Goal: Task Accomplishment & Management: Manage account settings

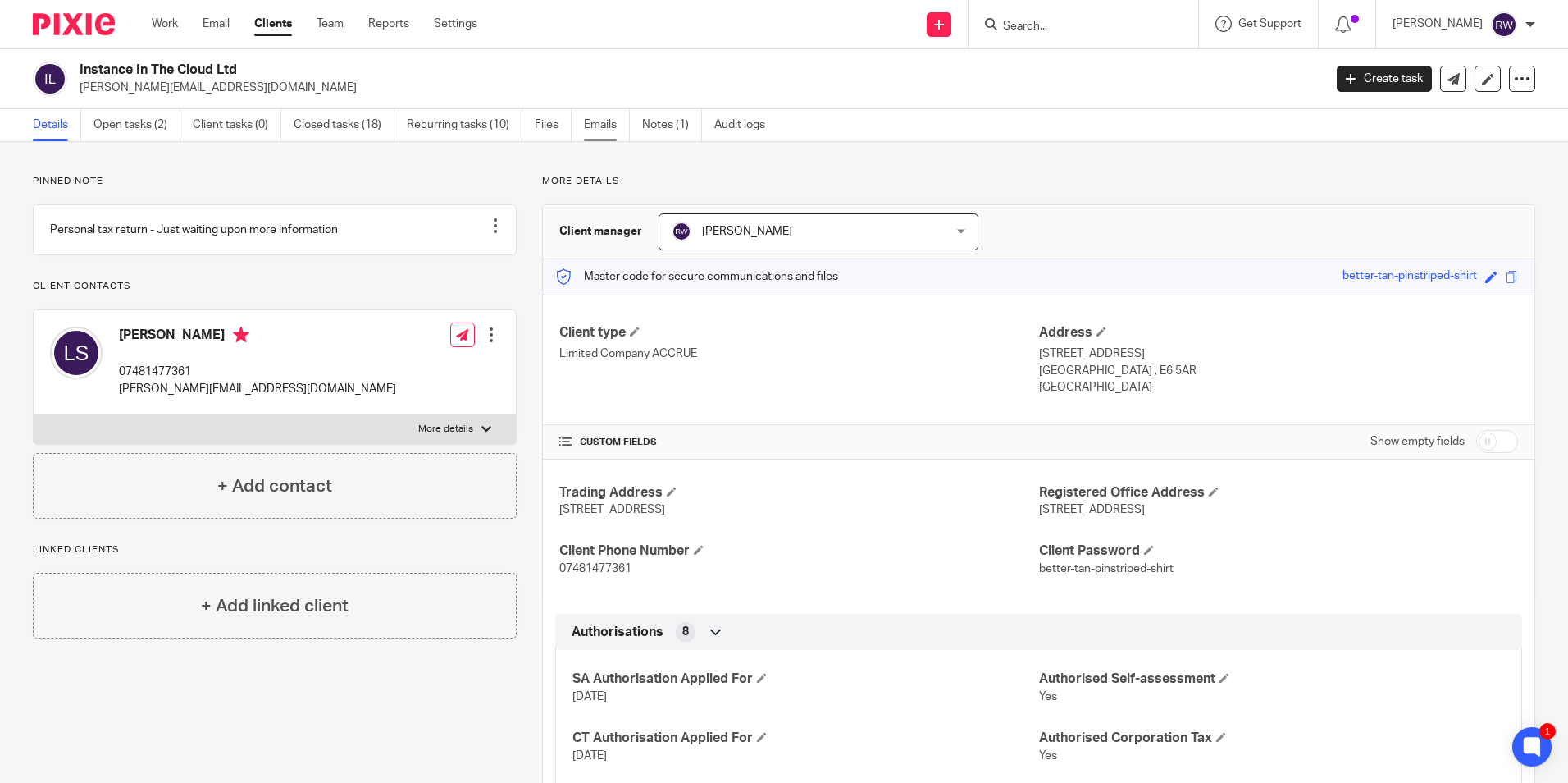
click at [609, 125] on link "Emails" at bounding box center [607, 125] width 46 height 32
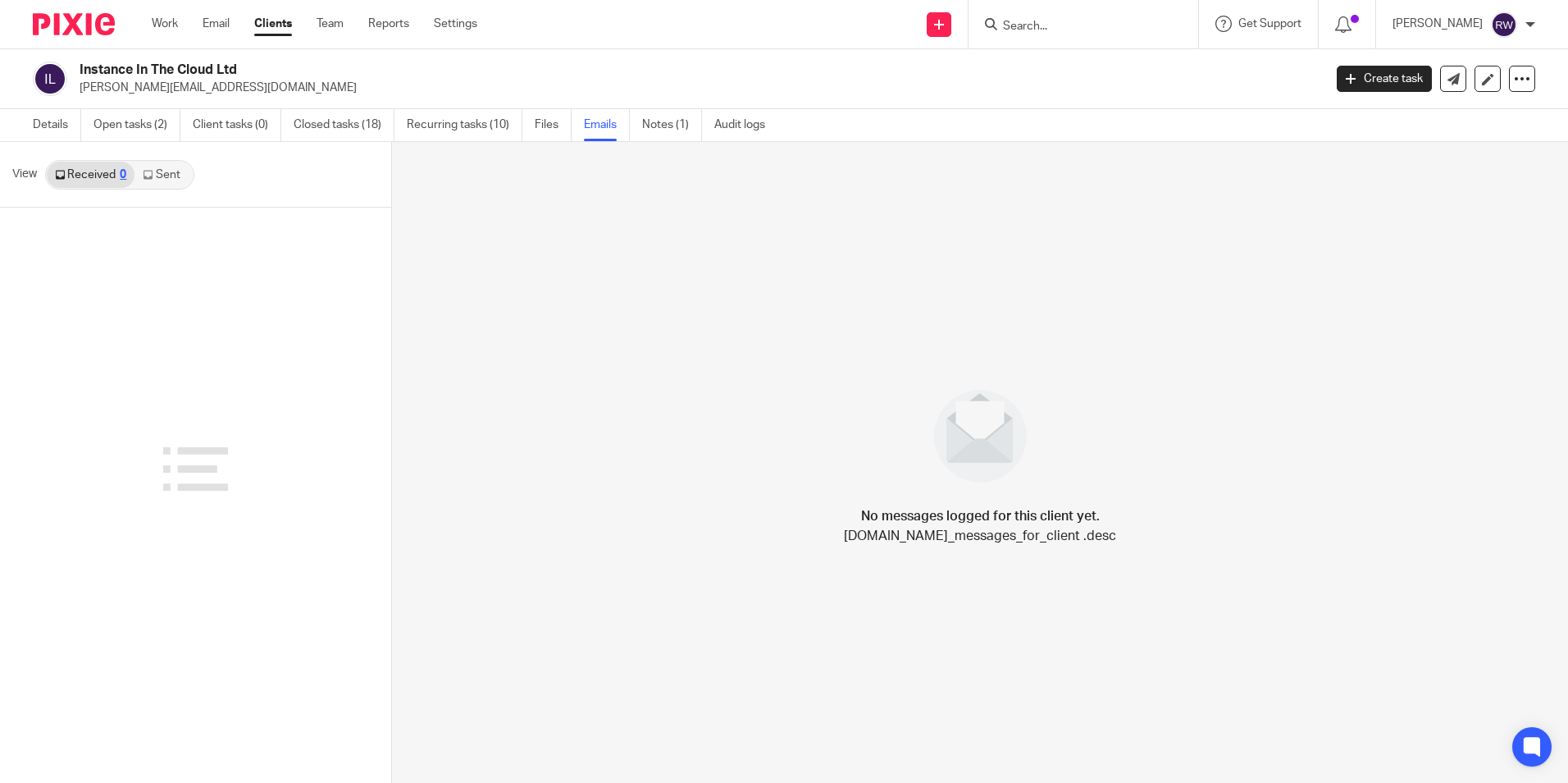
click at [233, 36] on div "Work Email Clients Team Reports Settings Work Email Clients Team Reports Settin…" at bounding box center [318, 24] width 367 height 49
click at [217, 9] on div "Work Email Clients Team Reports Settings Work Email Clients Team Reports Settin…" at bounding box center [318, 24] width 367 height 49
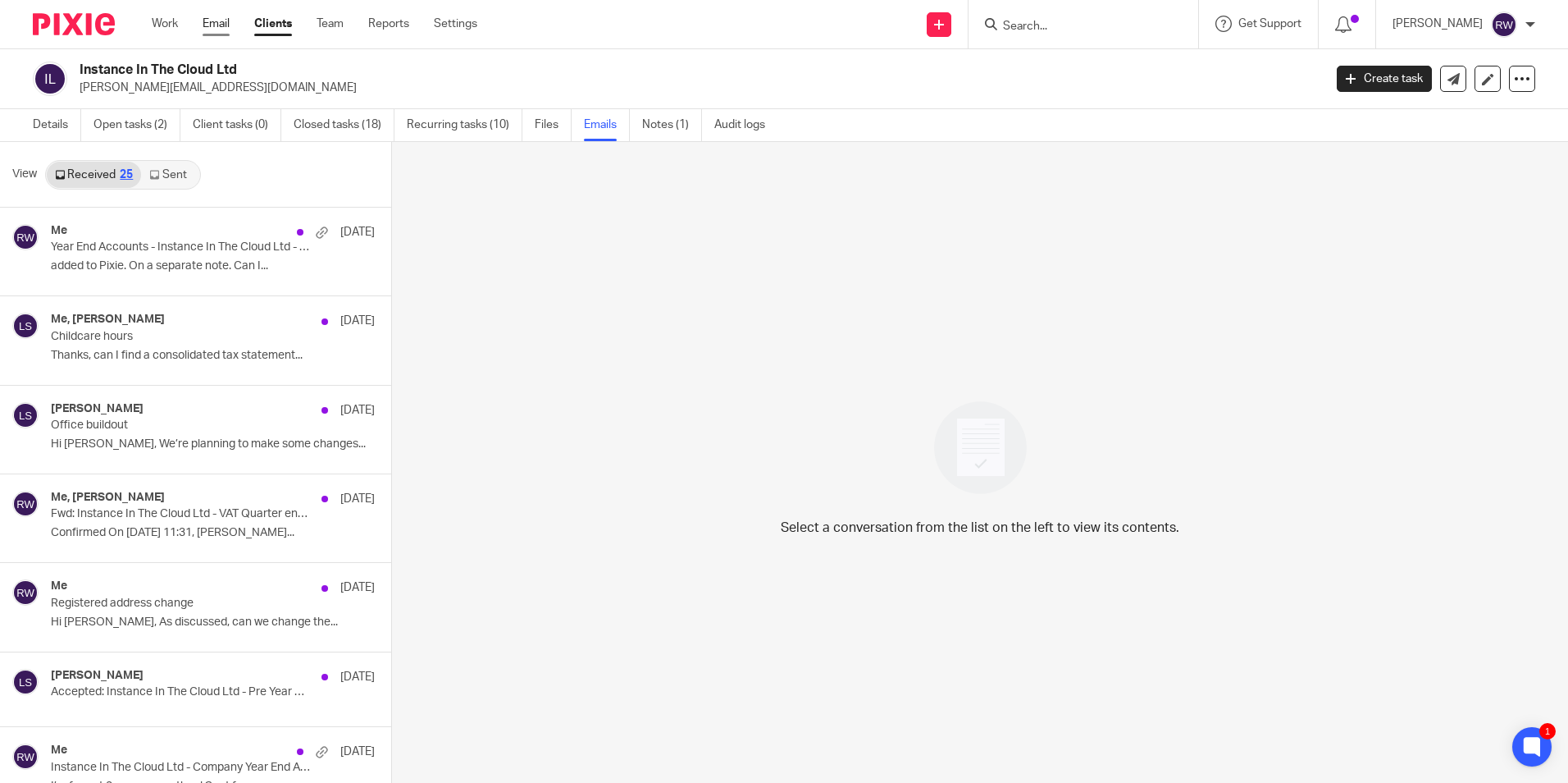
click at [216, 25] on link "Email" at bounding box center [216, 24] width 27 height 17
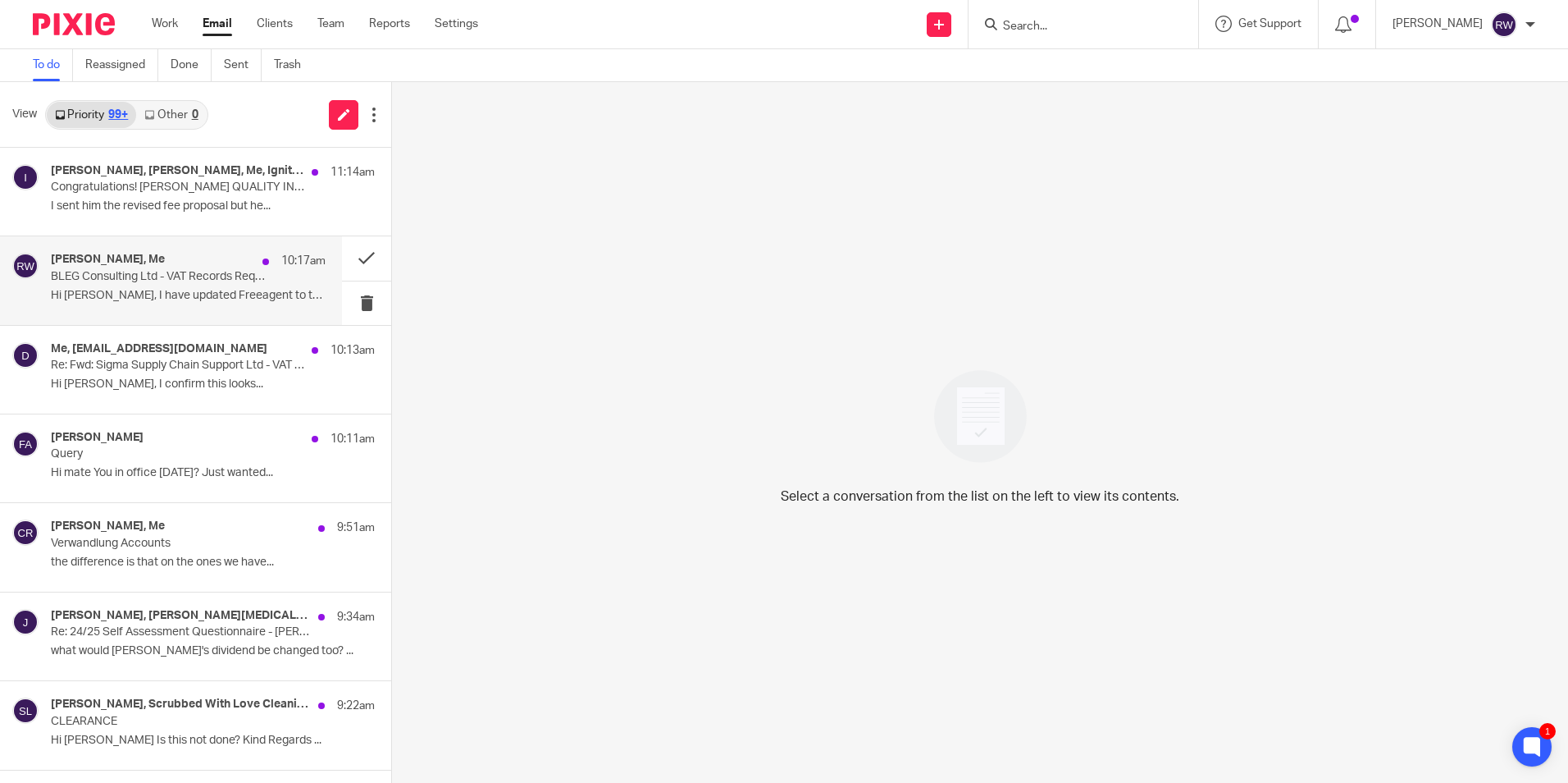
click at [168, 289] on p "Hi Ricky, I have updated Freeagent to the..." at bounding box center [188, 296] width 275 height 14
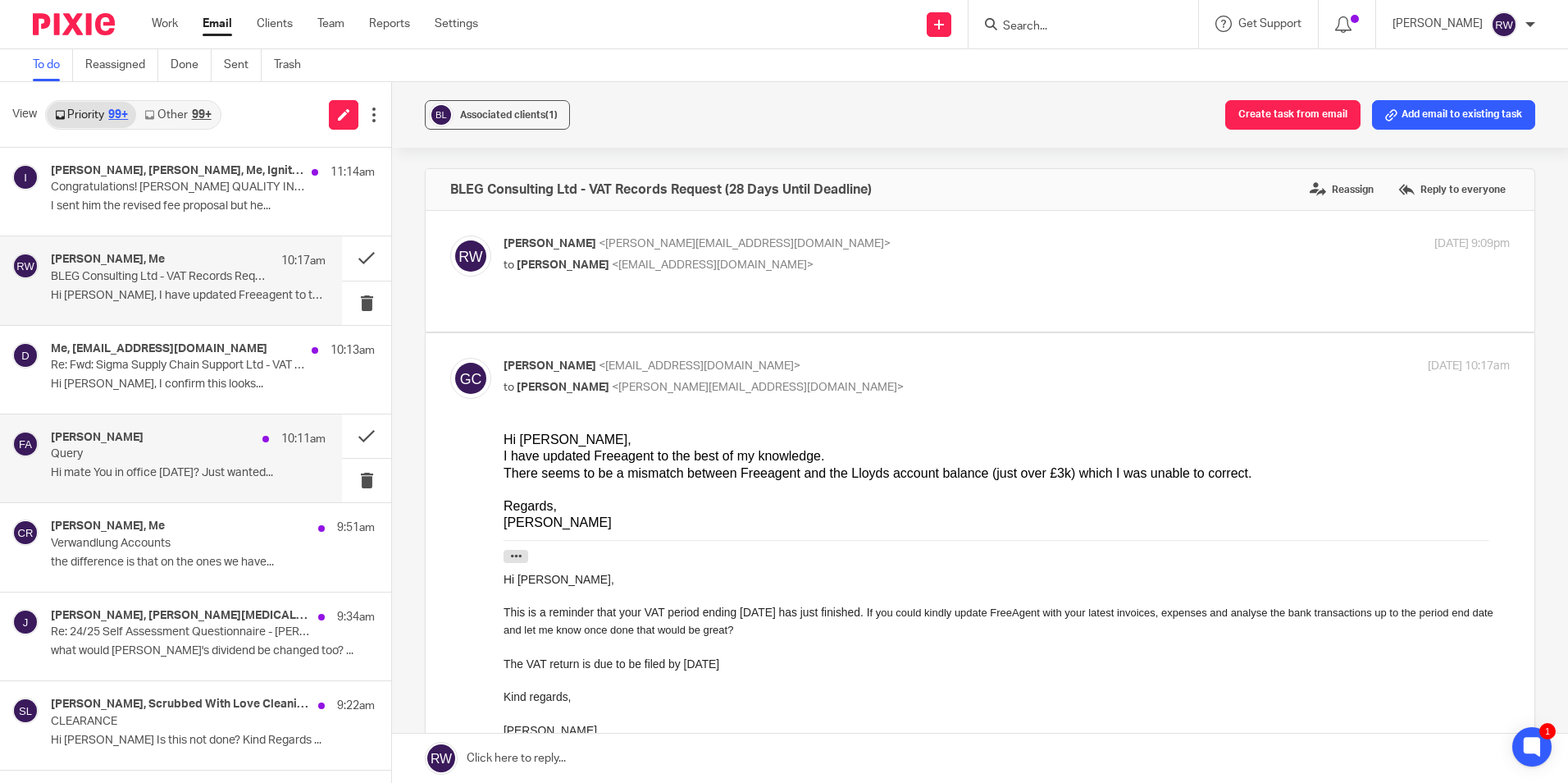
click at [225, 417] on div "Finn Austin 10:11am Query Hi mate You in office today? Just wanted..." at bounding box center [171, 458] width 342 height 88
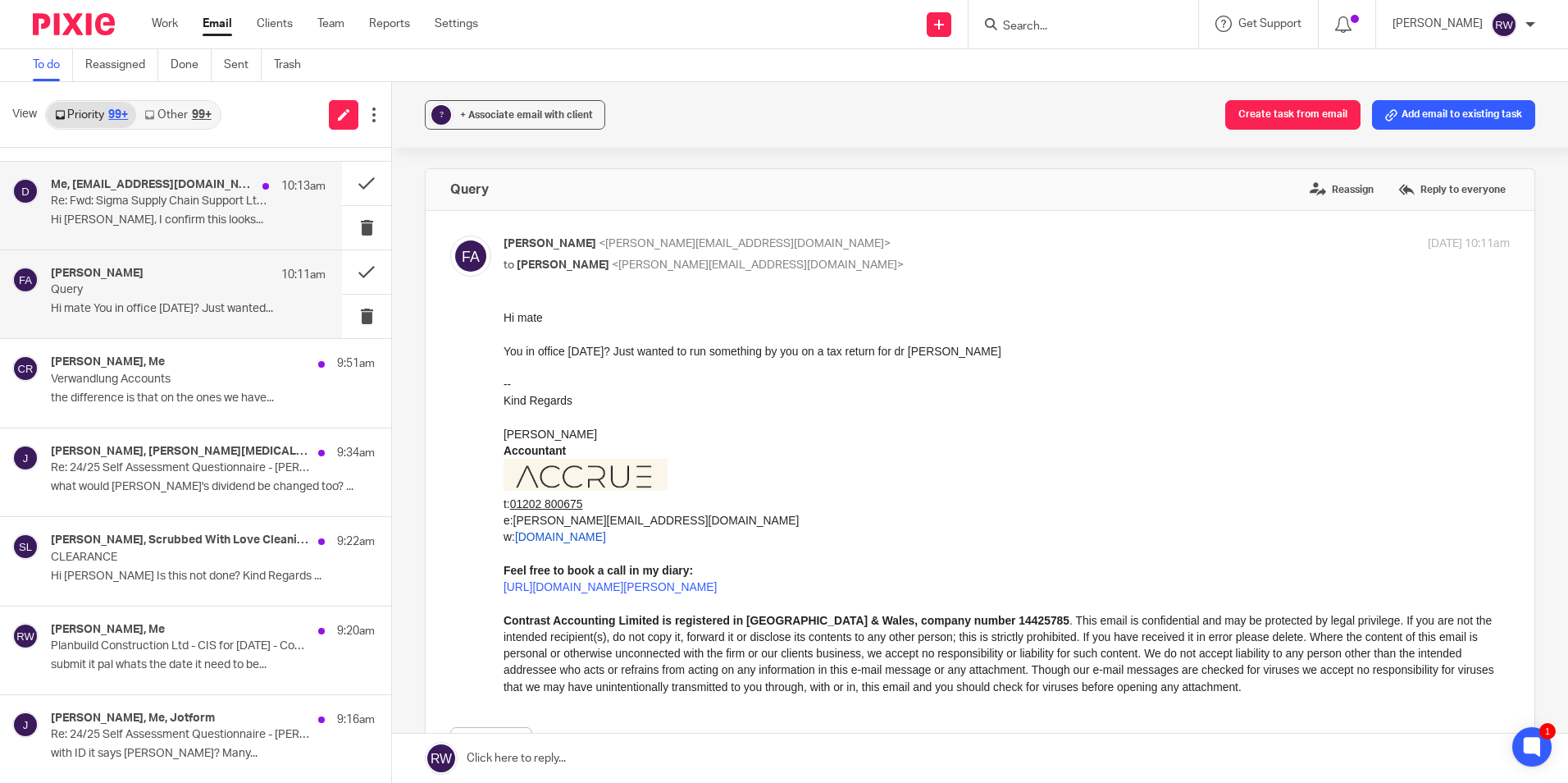
scroll to position [246, 0]
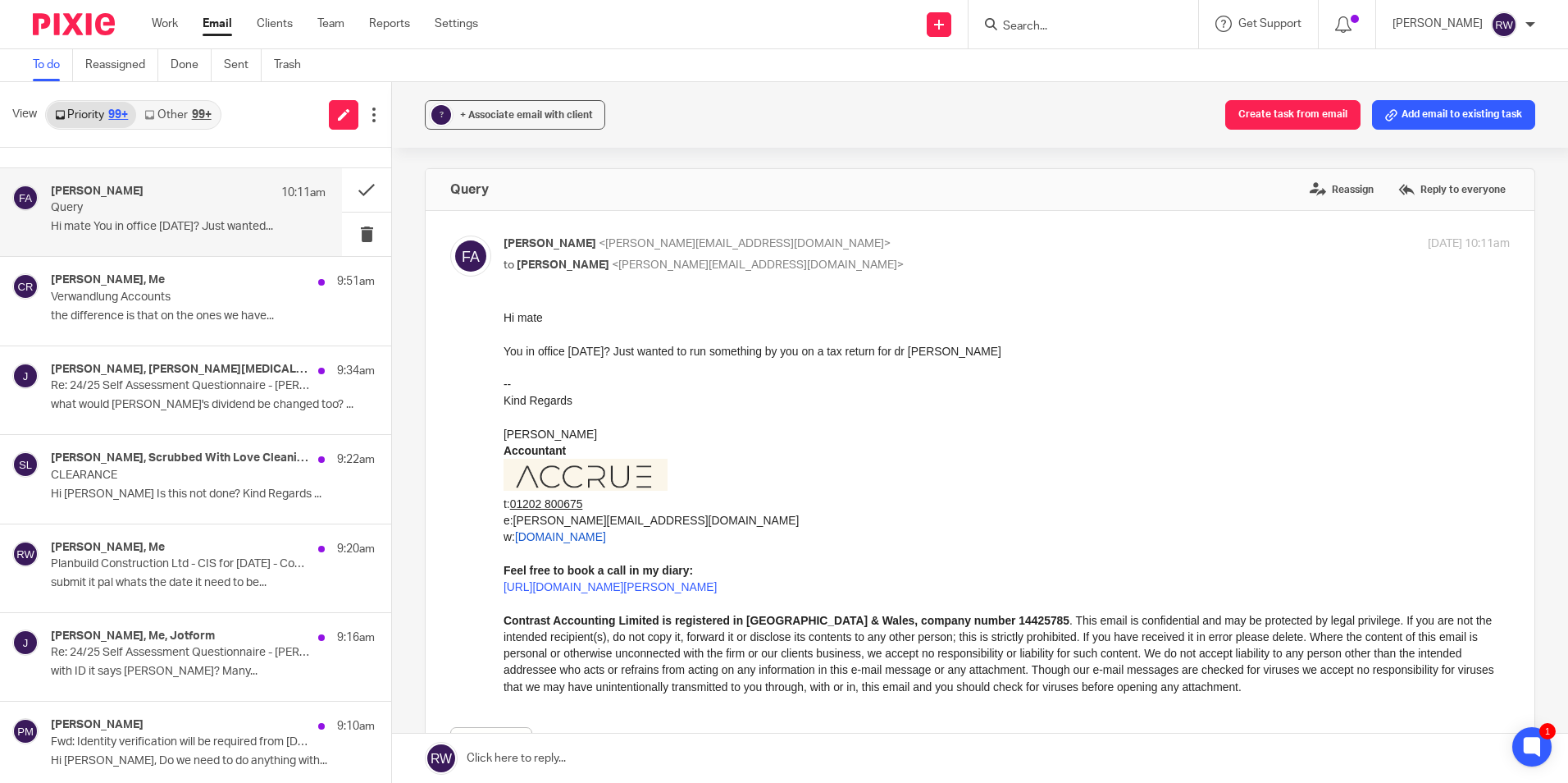
click at [198, 115] on div "99+" at bounding box center [201, 114] width 20 height 11
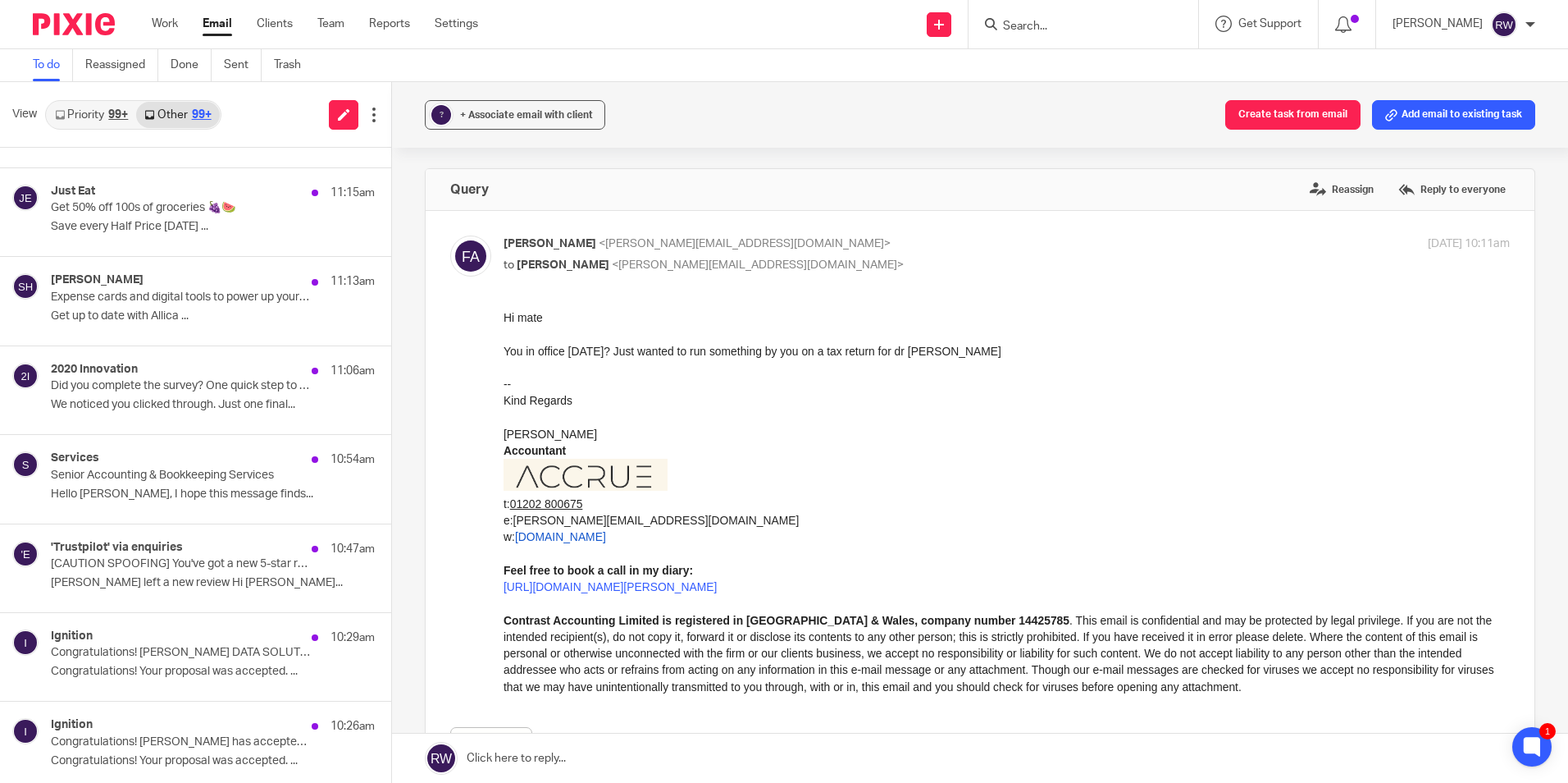
scroll to position [0, 0]
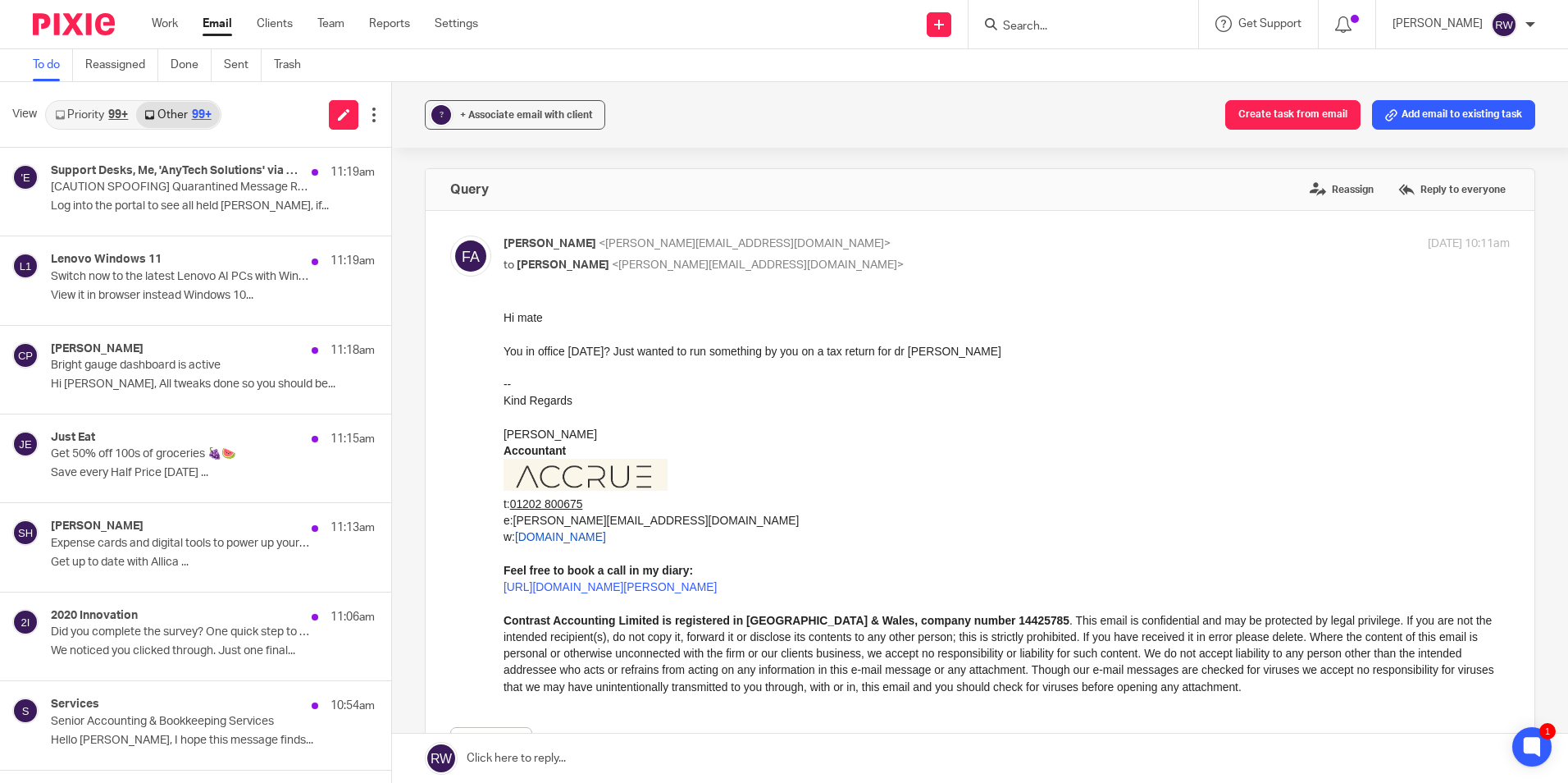
click at [101, 104] on link "Priority 99+" at bounding box center [91, 115] width 90 height 26
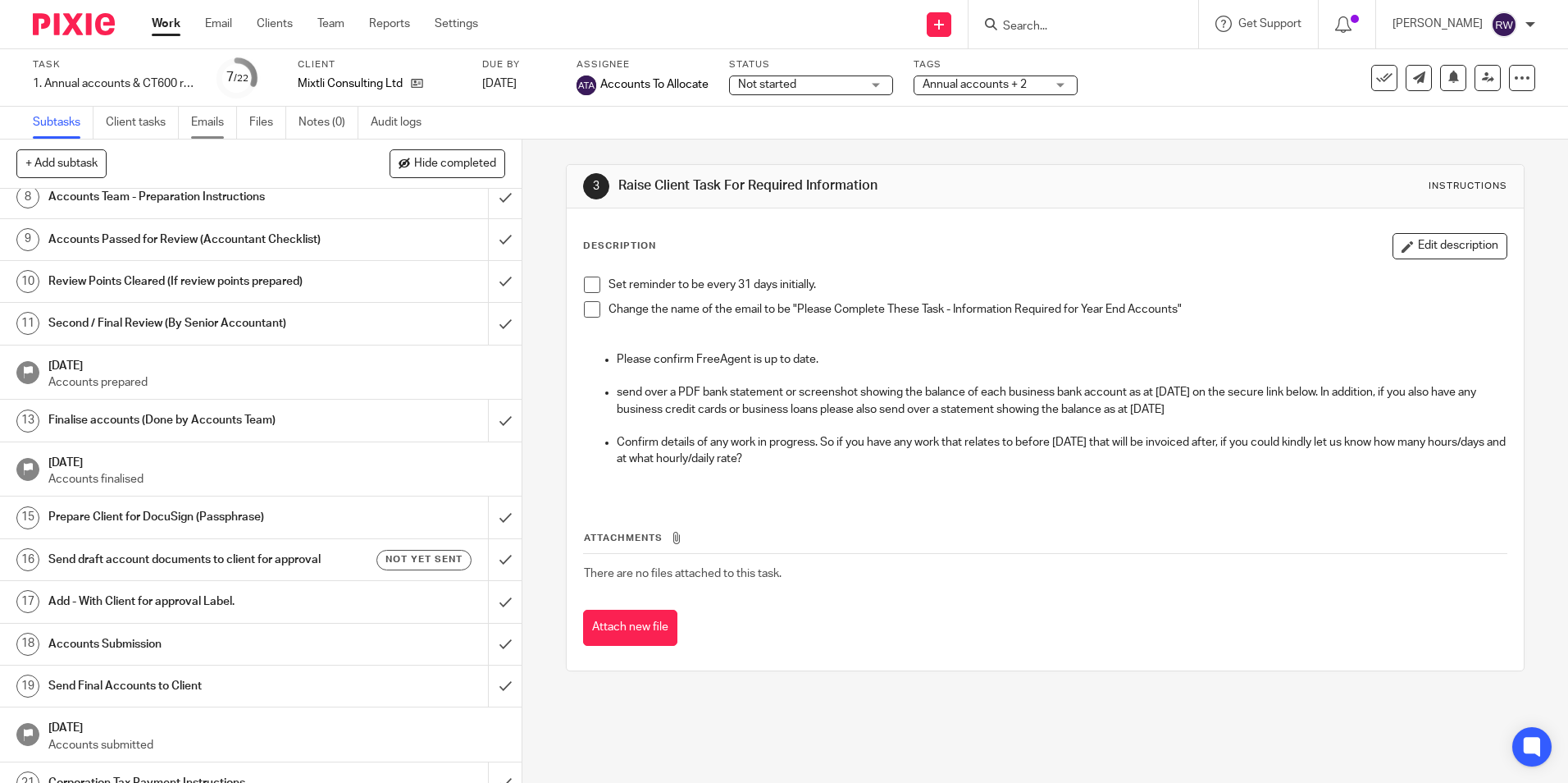
scroll to position [23, 0]
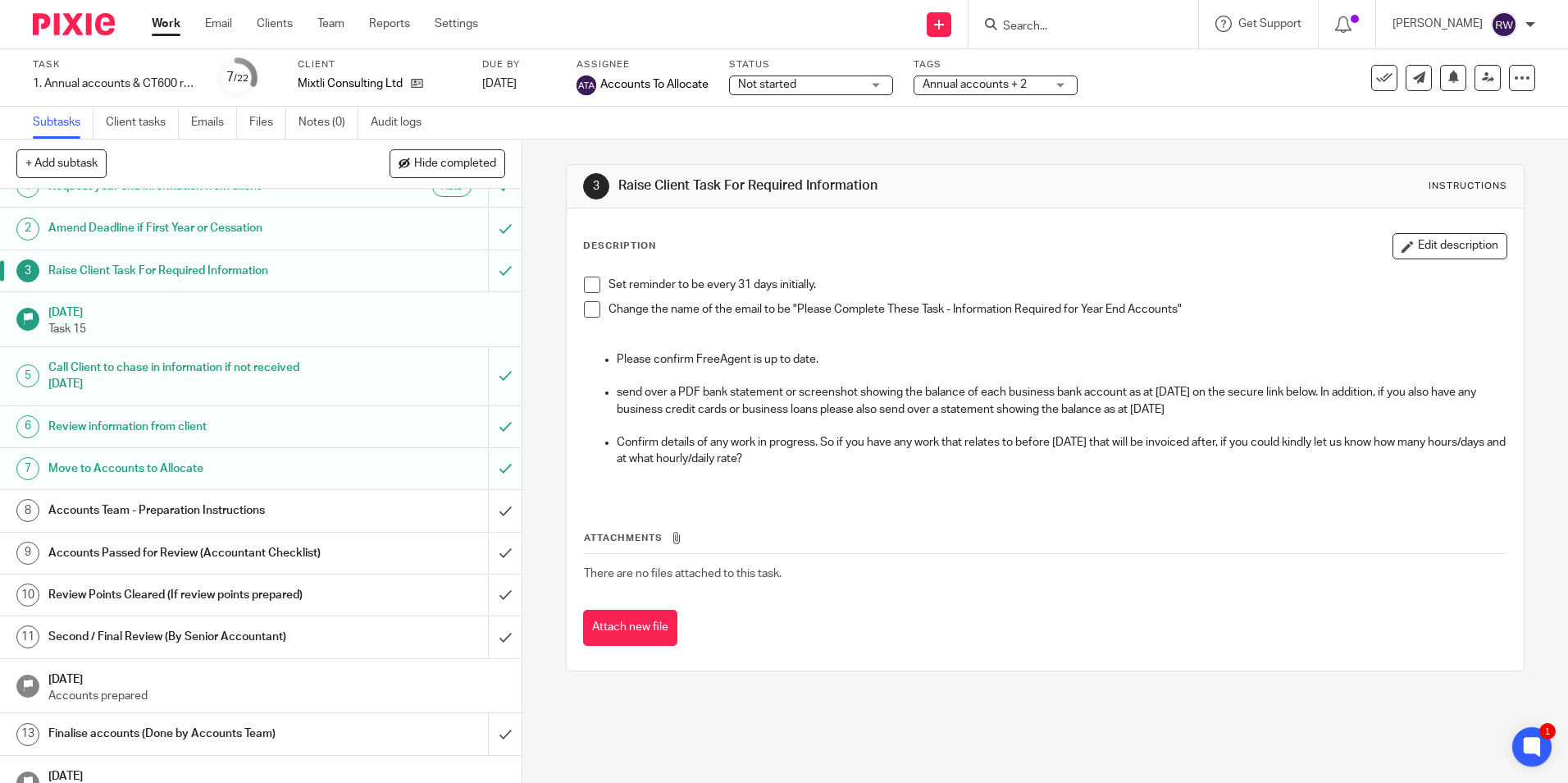
click at [166, 17] on link "Work" at bounding box center [165, 24] width 29 height 17
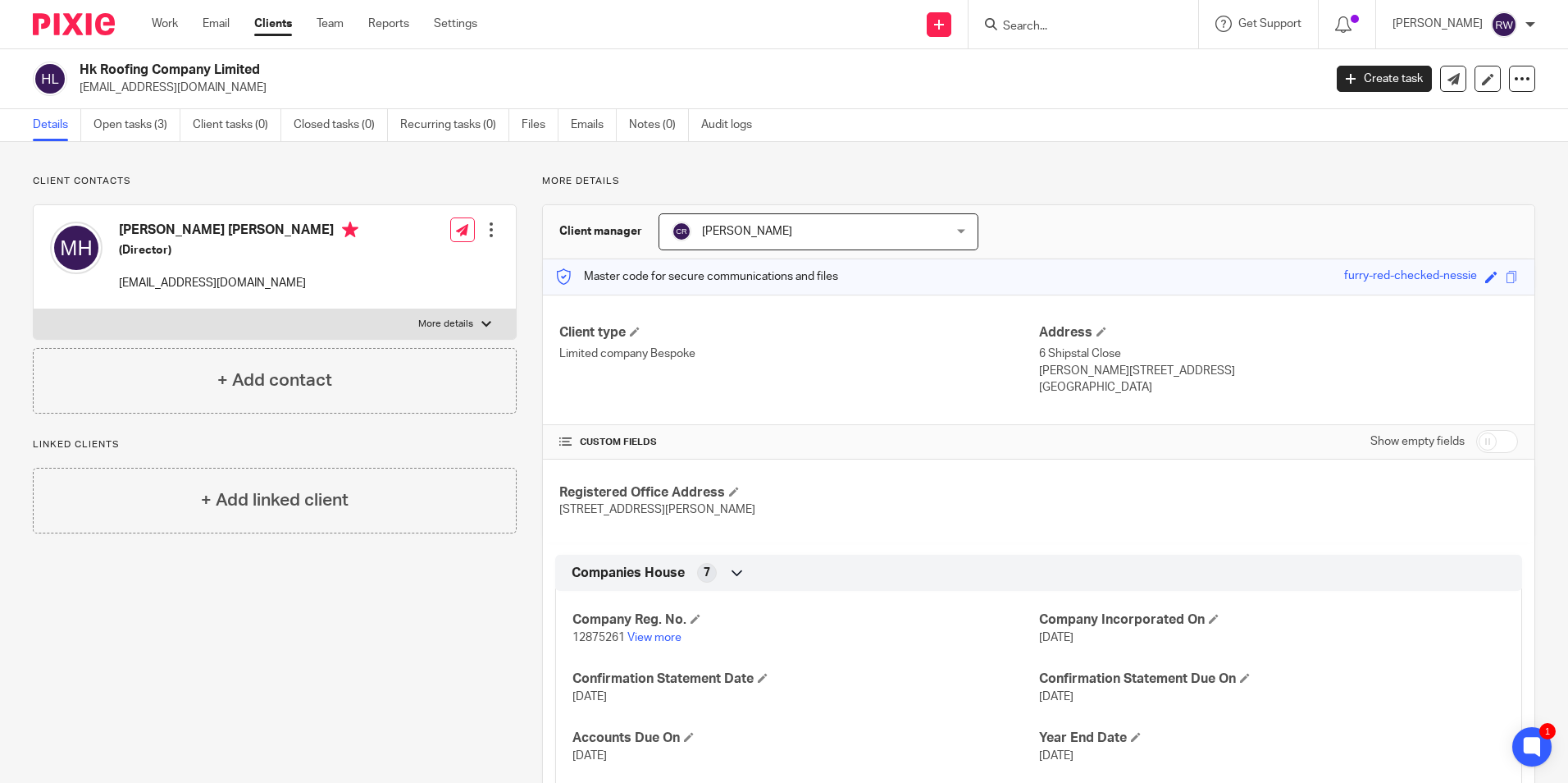
click at [1093, 37] on div at bounding box center [1083, 24] width 230 height 49
click at [1088, 34] on input "Search" at bounding box center [1075, 27] width 148 height 15
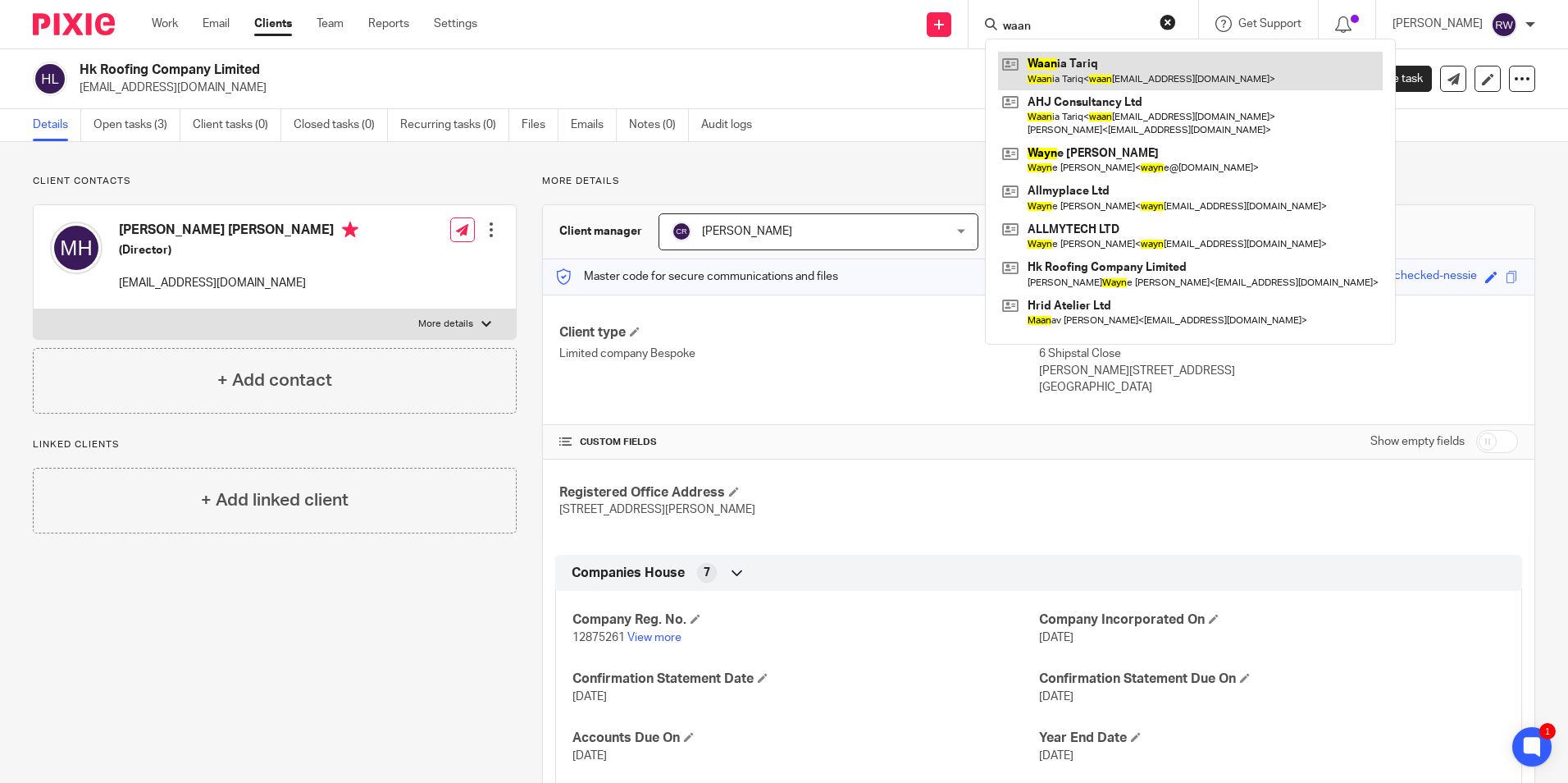
type input "waan"
click at [1085, 65] on link at bounding box center [1190, 70] width 385 height 37
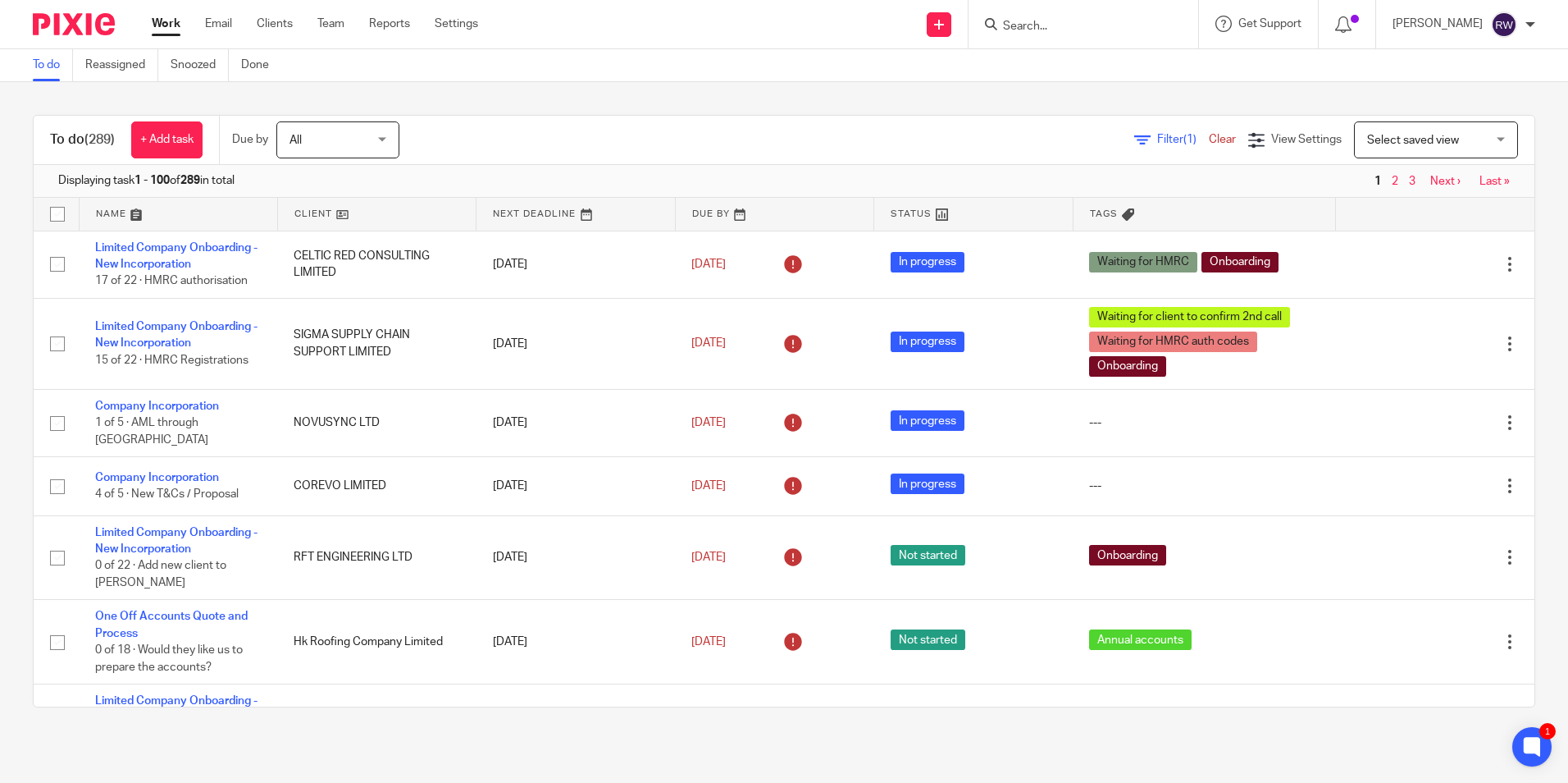
click at [199, 24] on ul "Work Email Clients Team Reports Settings" at bounding box center [326, 24] width 351 height 17
click at [212, 25] on link "Email" at bounding box center [218, 24] width 27 height 17
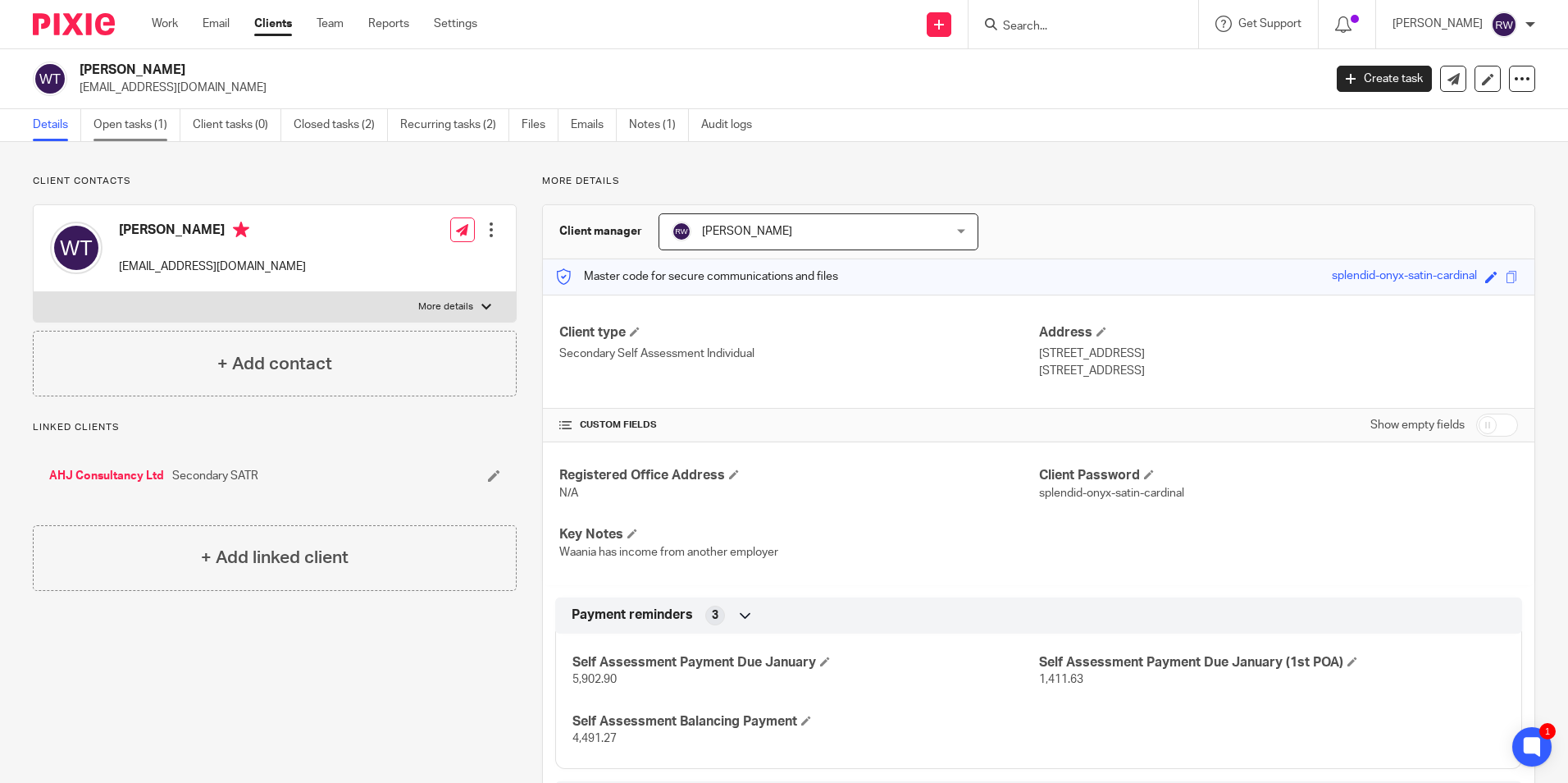
click at [153, 122] on link "Open tasks (1)" at bounding box center [137, 125] width 87 height 32
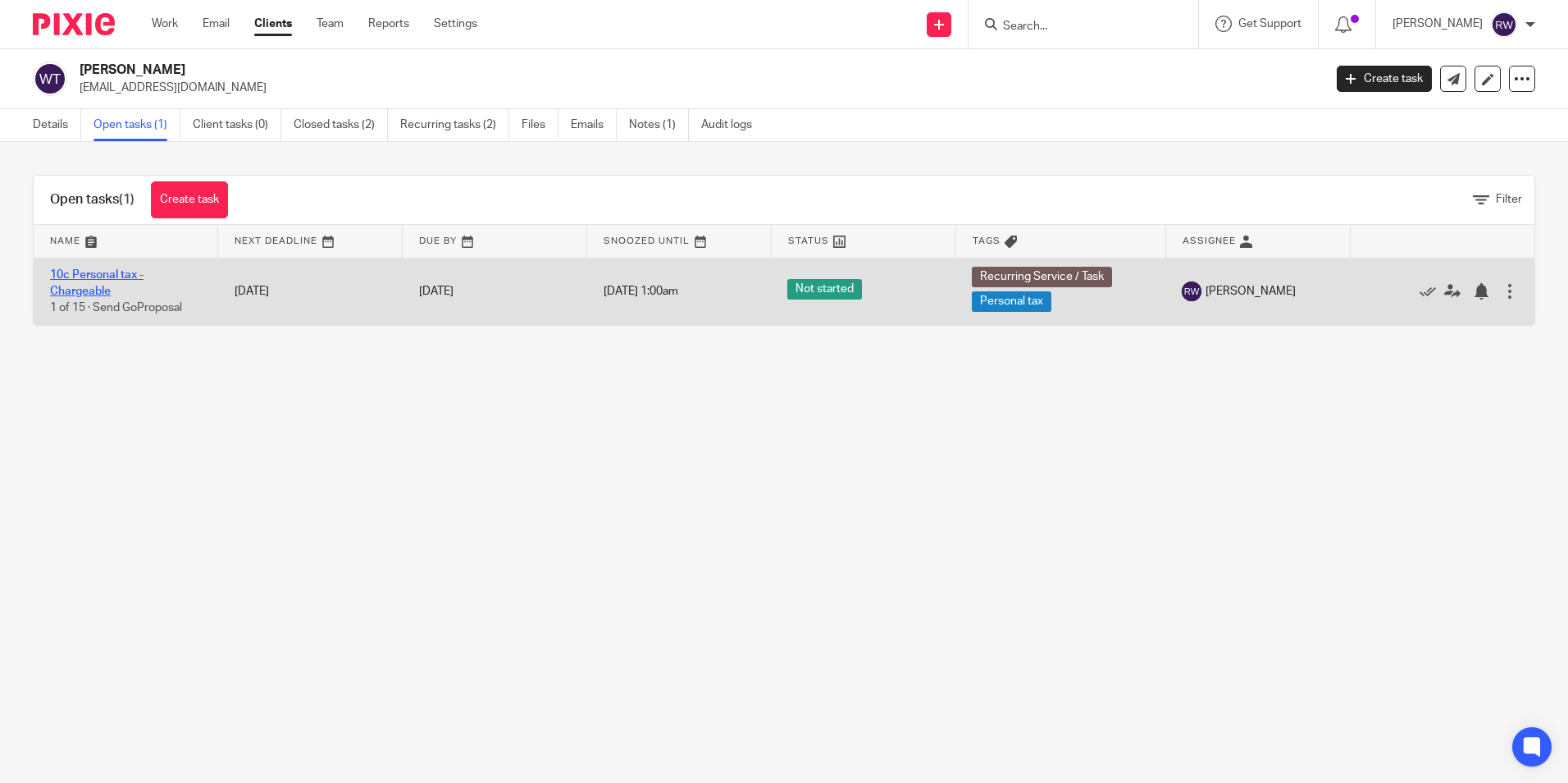
click at [107, 269] on link "10c Personal tax - Chargeable" at bounding box center [96, 283] width 93 height 28
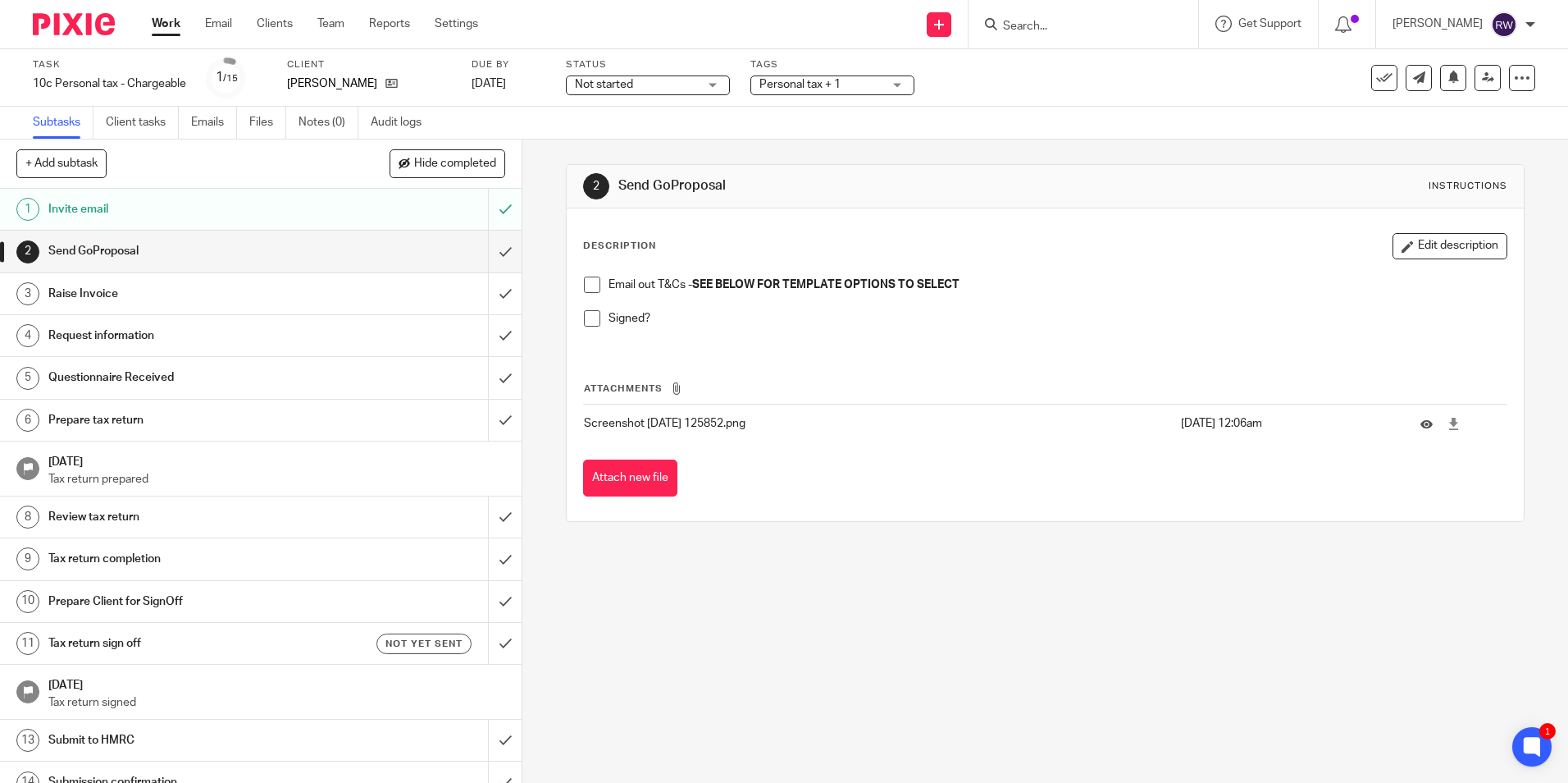
click at [584, 280] on span at bounding box center [592, 284] width 17 height 17
click at [286, 294] on h1 "Raise Invoice" at bounding box center [190, 294] width 282 height 24
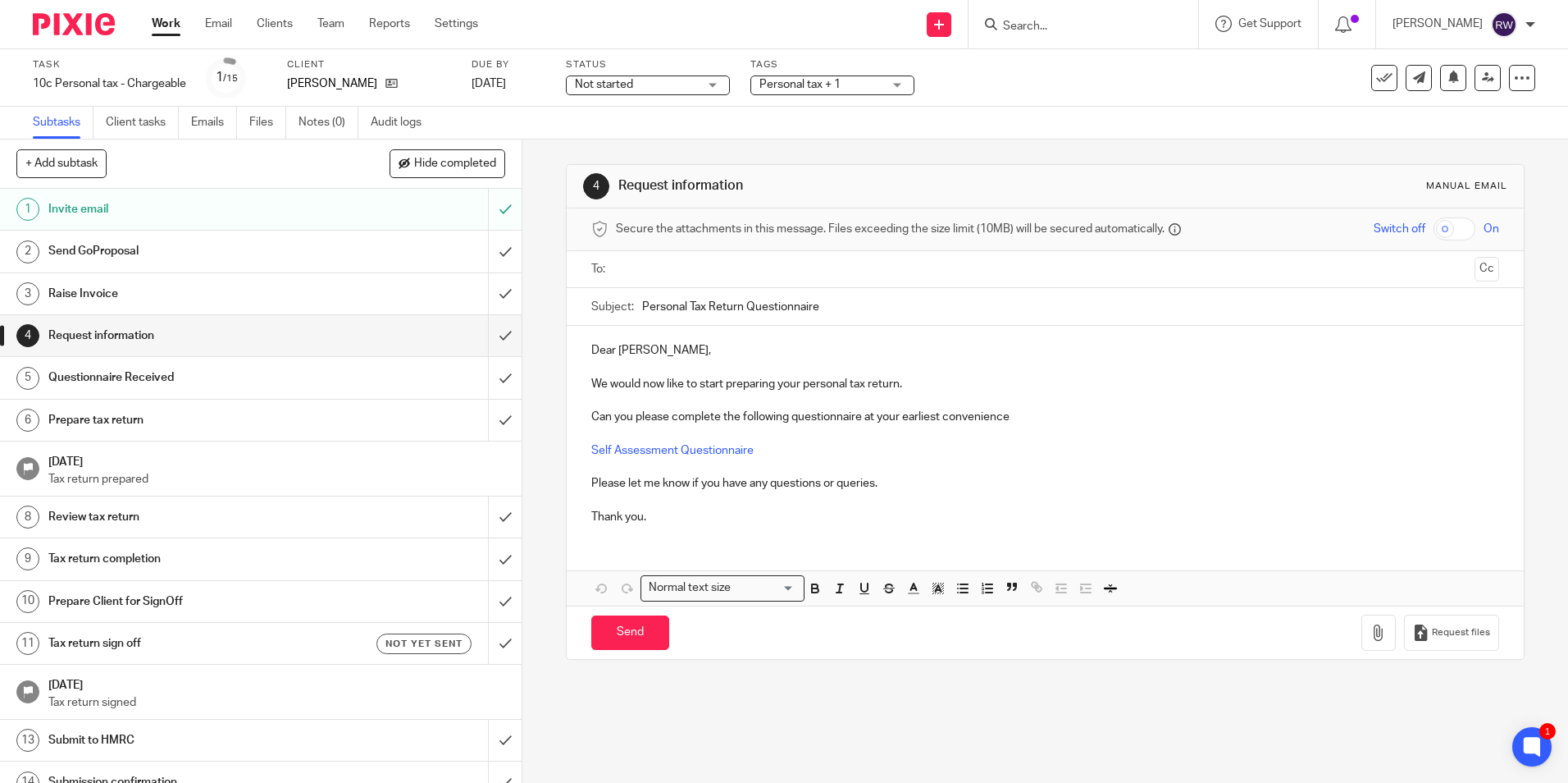
click at [899, 78] on div "Tags Personal tax + 1 Admin Tasks Advisory / Proactive Annual accounts Bookkeep…" at bounding box center [832, 78] width 164 height 39
click at [898, 85] on div "Personal tax + 1" at bounding box center [832, 85] width 164 height 20
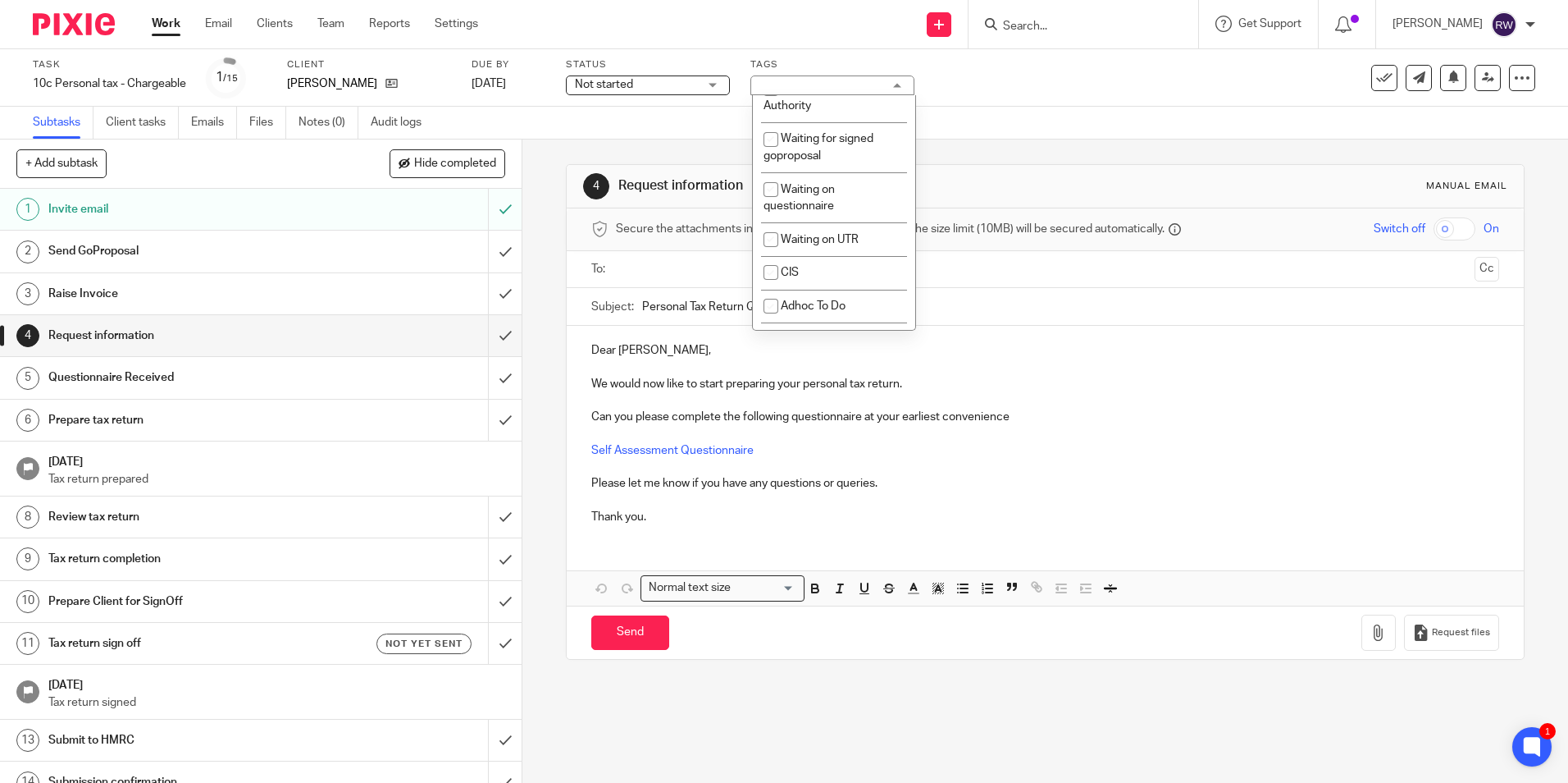
scroll to position [1381, 0]
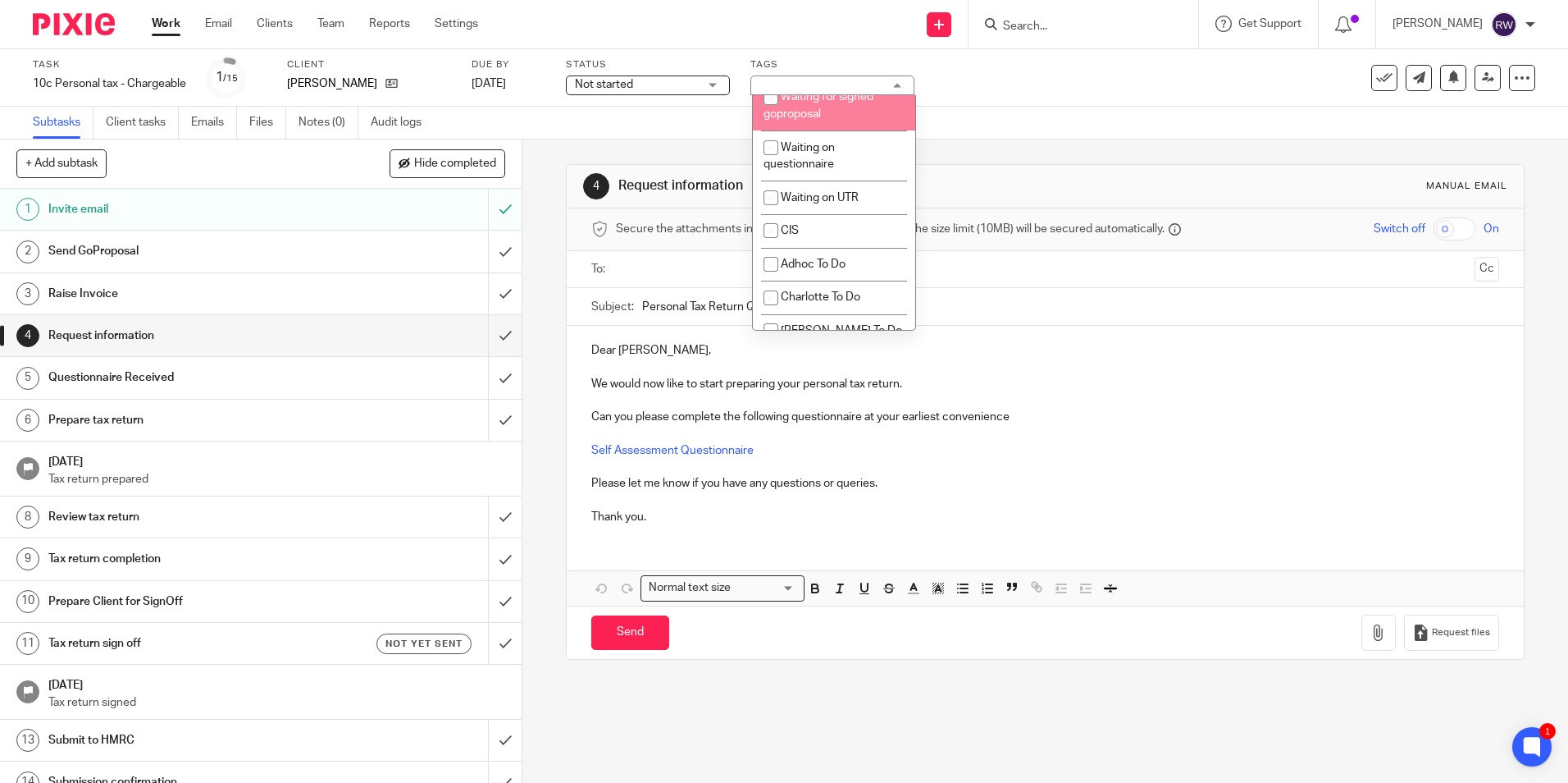
click at [831, 131] on li "Waiting for signed goproposal" at bounding box center [834, 105] width 163 height 50
checkbox input "true"
click at [1001, 108] on div "Subtasks Client tasks Emails Files Notes (0) Audit logs" at bounding box center [784, 123] width 1568 height 33
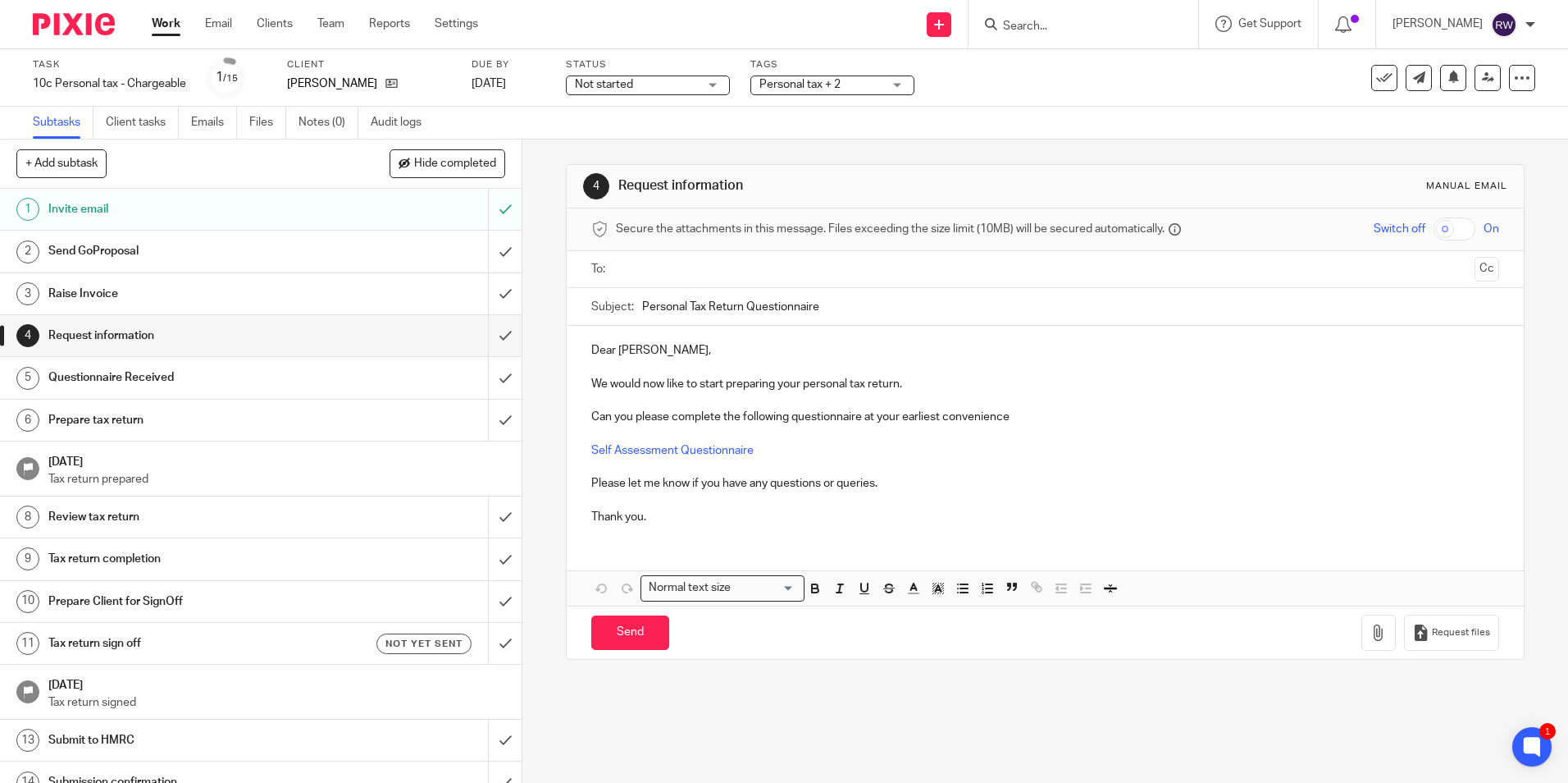
click at [1066, 27] on input "Search" at bounding box center [1075, 27] width 148 height 15
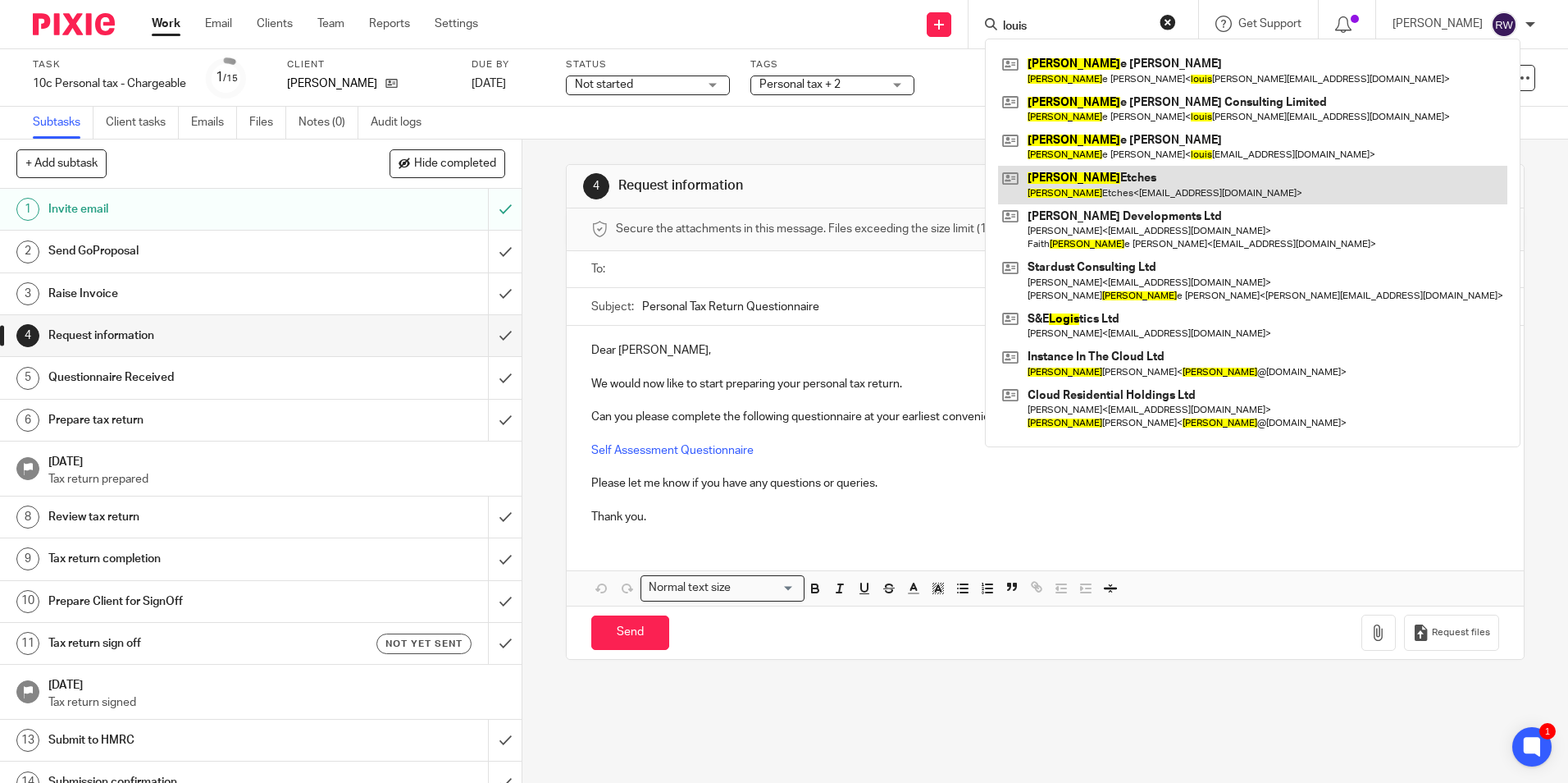
type input "louis"
click at [1107, 193] on link at bounding box center [1252, 184] width 509 height 37
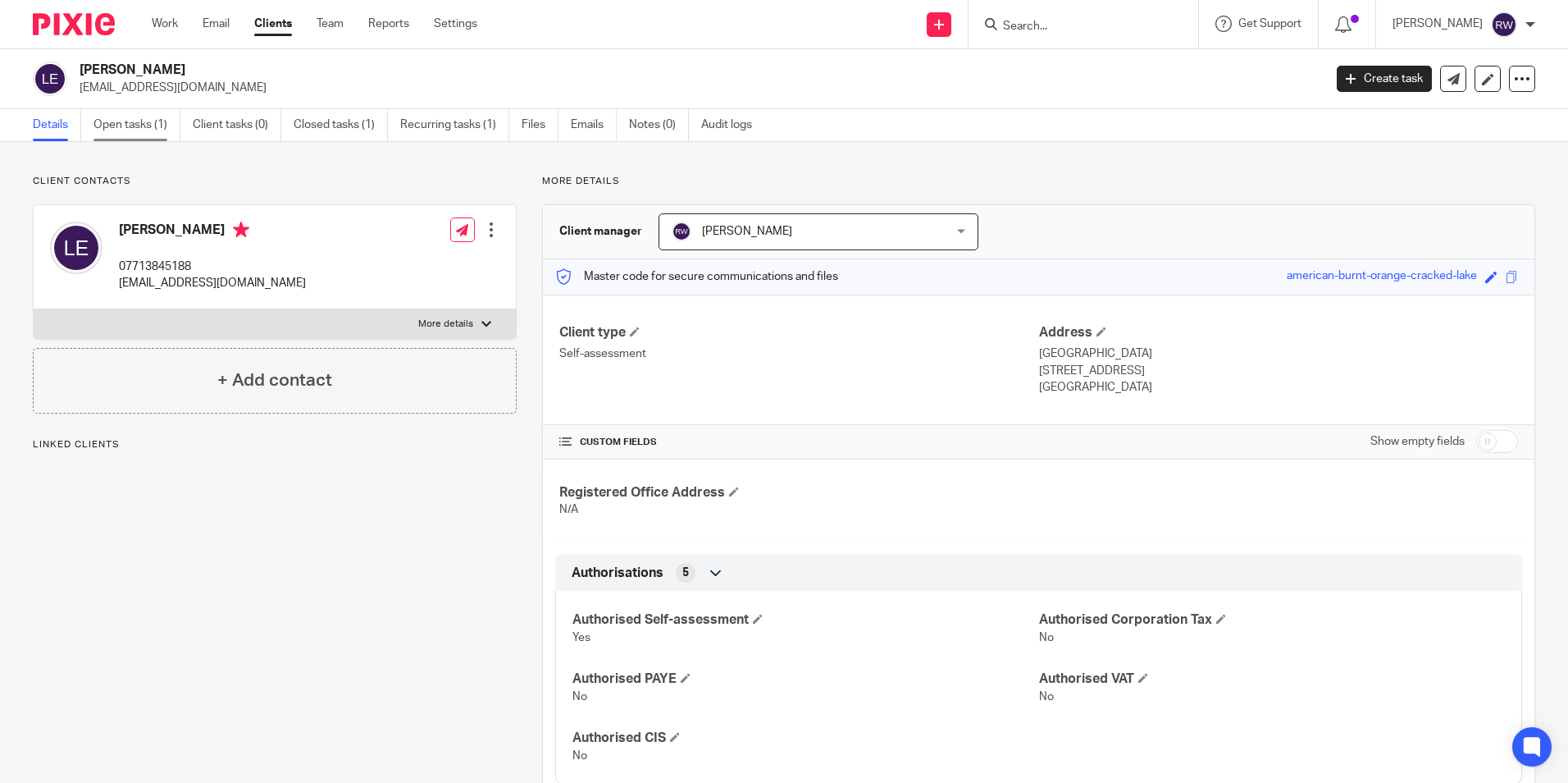
click at [134, 138] on link "Open tasks (1)" at bounding box center [137, 125] width 87 height 32
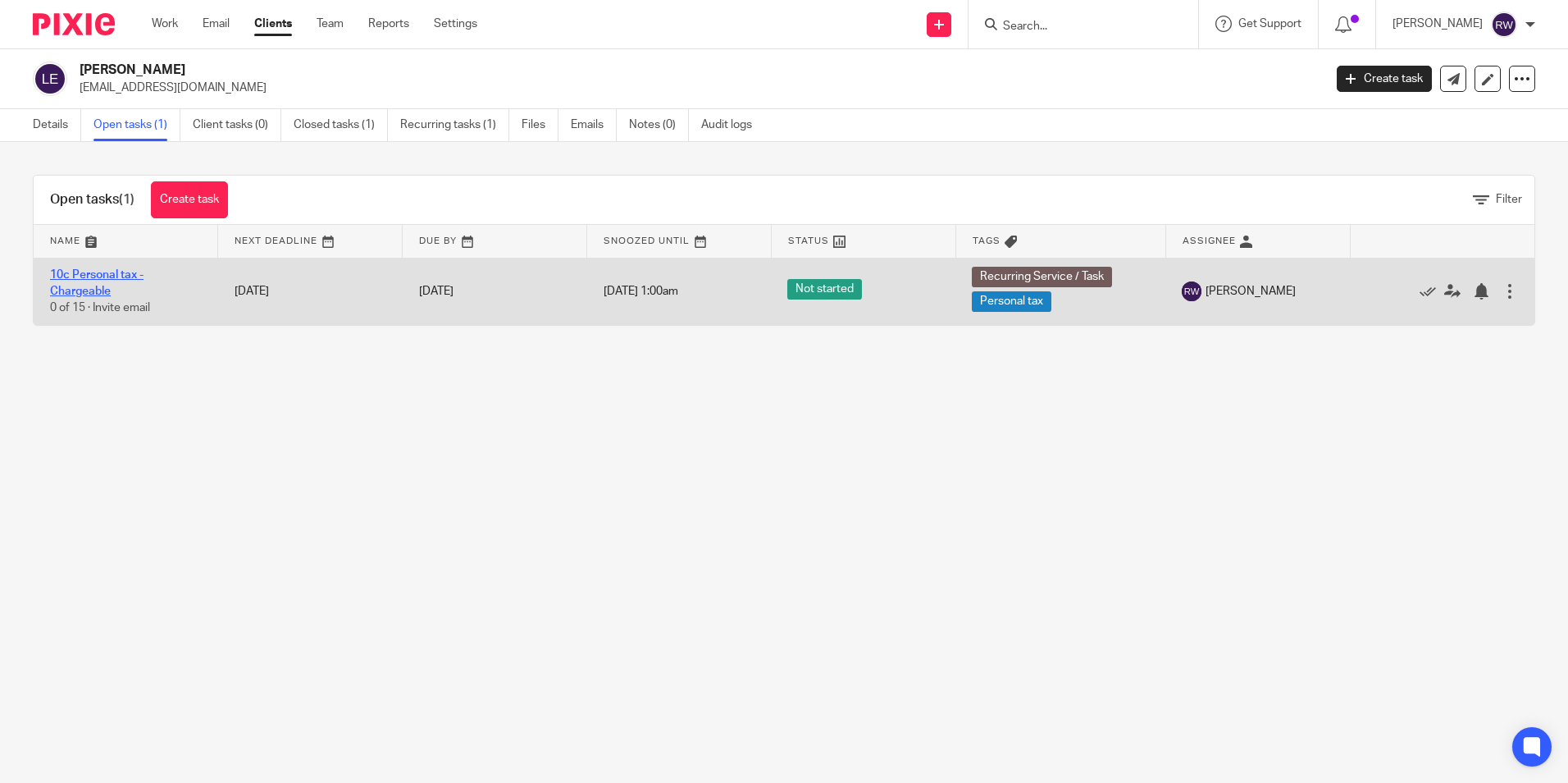
click at [104, 269] on link "10c Personal tax - Chargeable" at bounding box center [96, 283] width 93 height 28
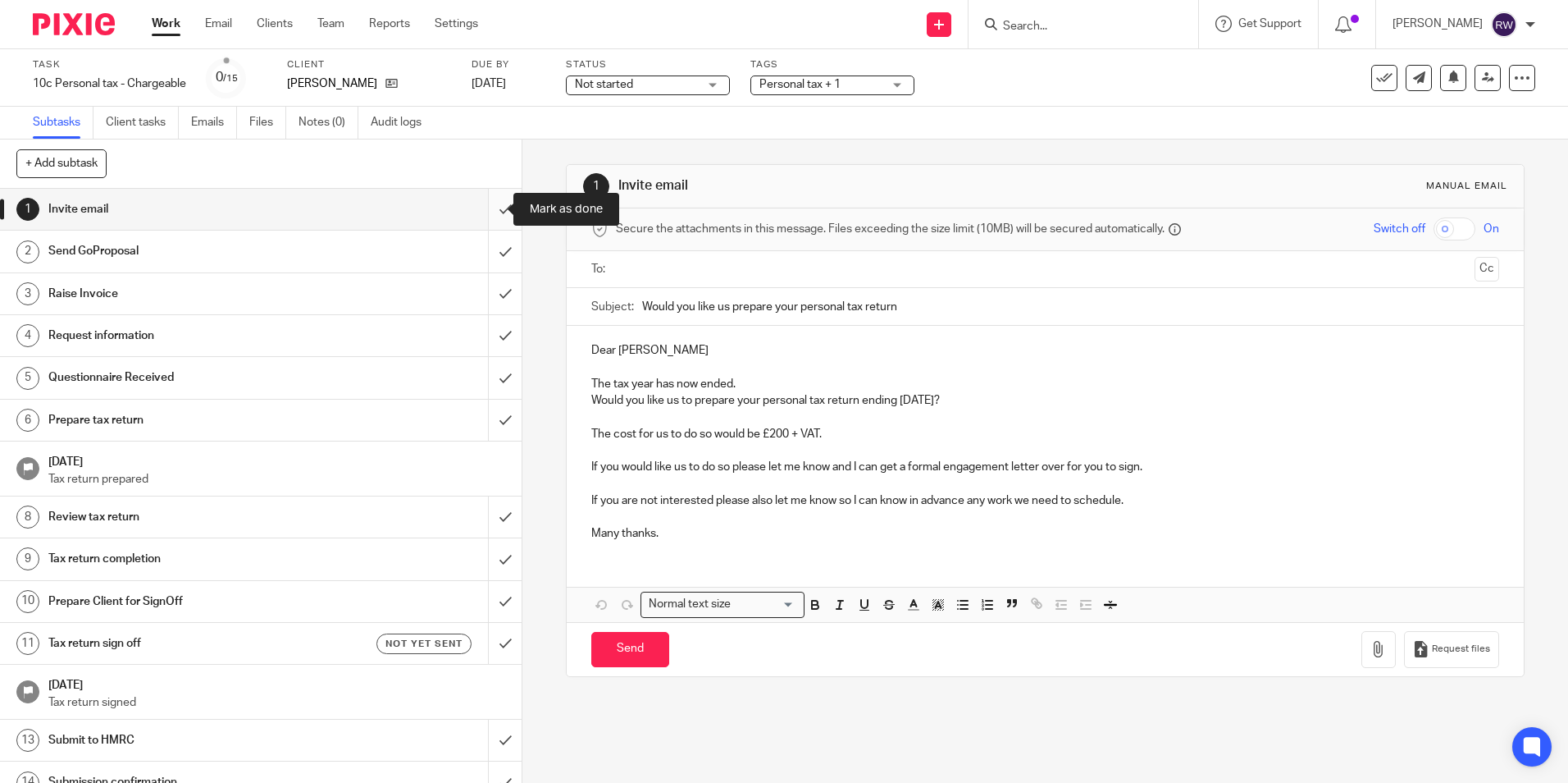
click at [486, 202] on input "submit" at bounding box center [260, 209] width 522 height 41
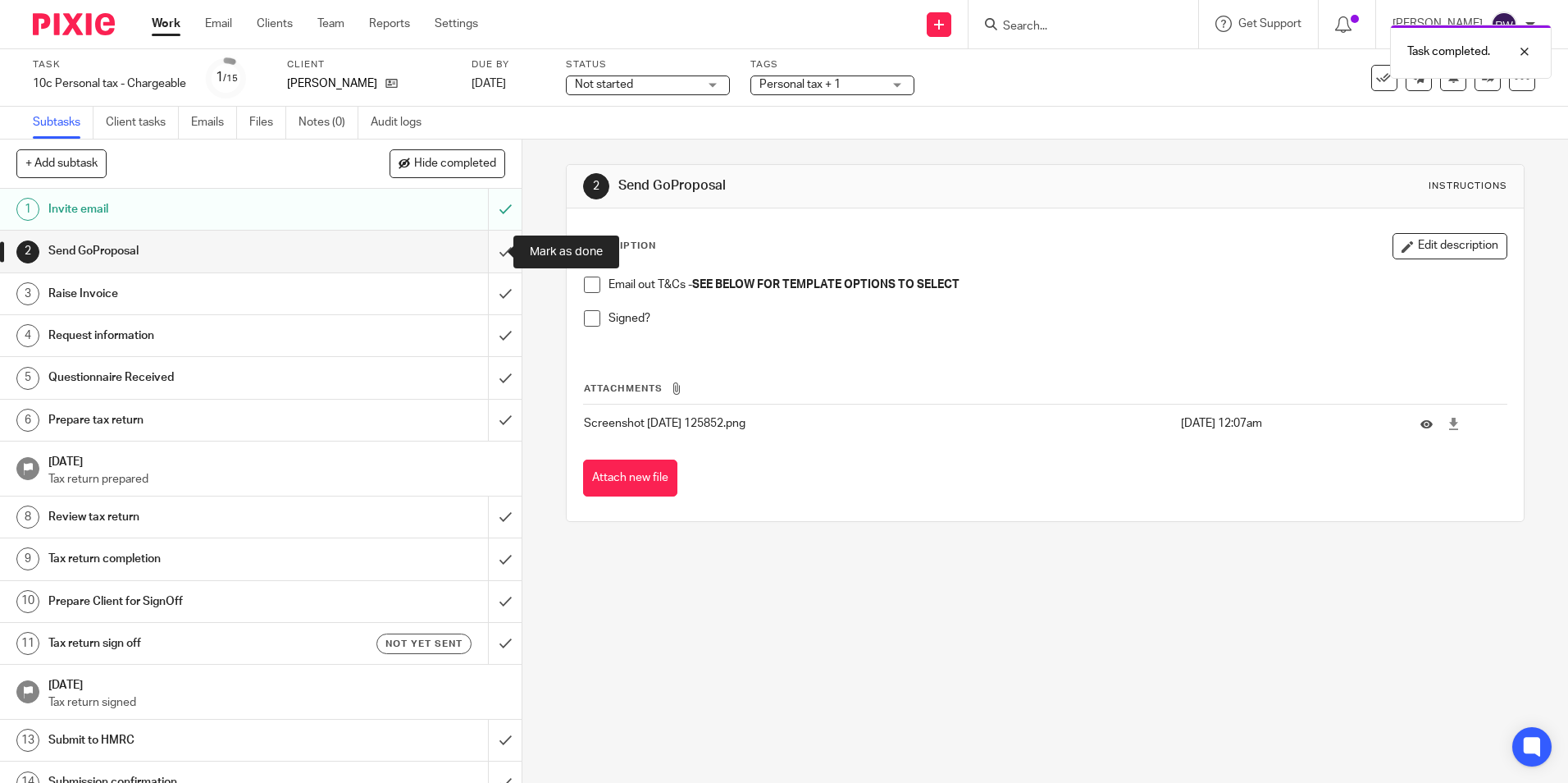
click at [491, 260] on input "submit" at bounding box center [260, 251] width 522 height 41
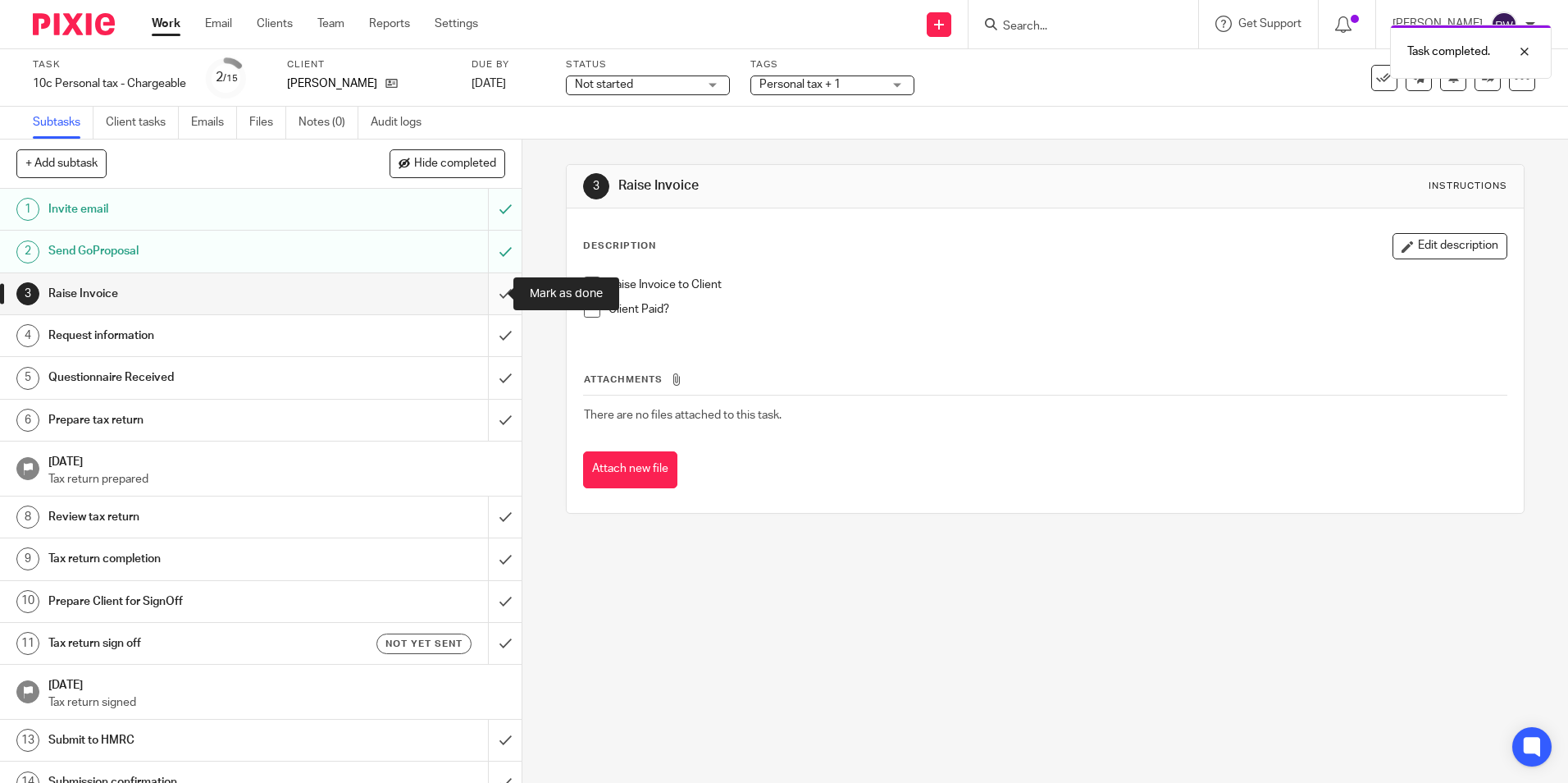
click at [488, 283] on input "submit" at bounding box center [260, 294] width 522 height 41
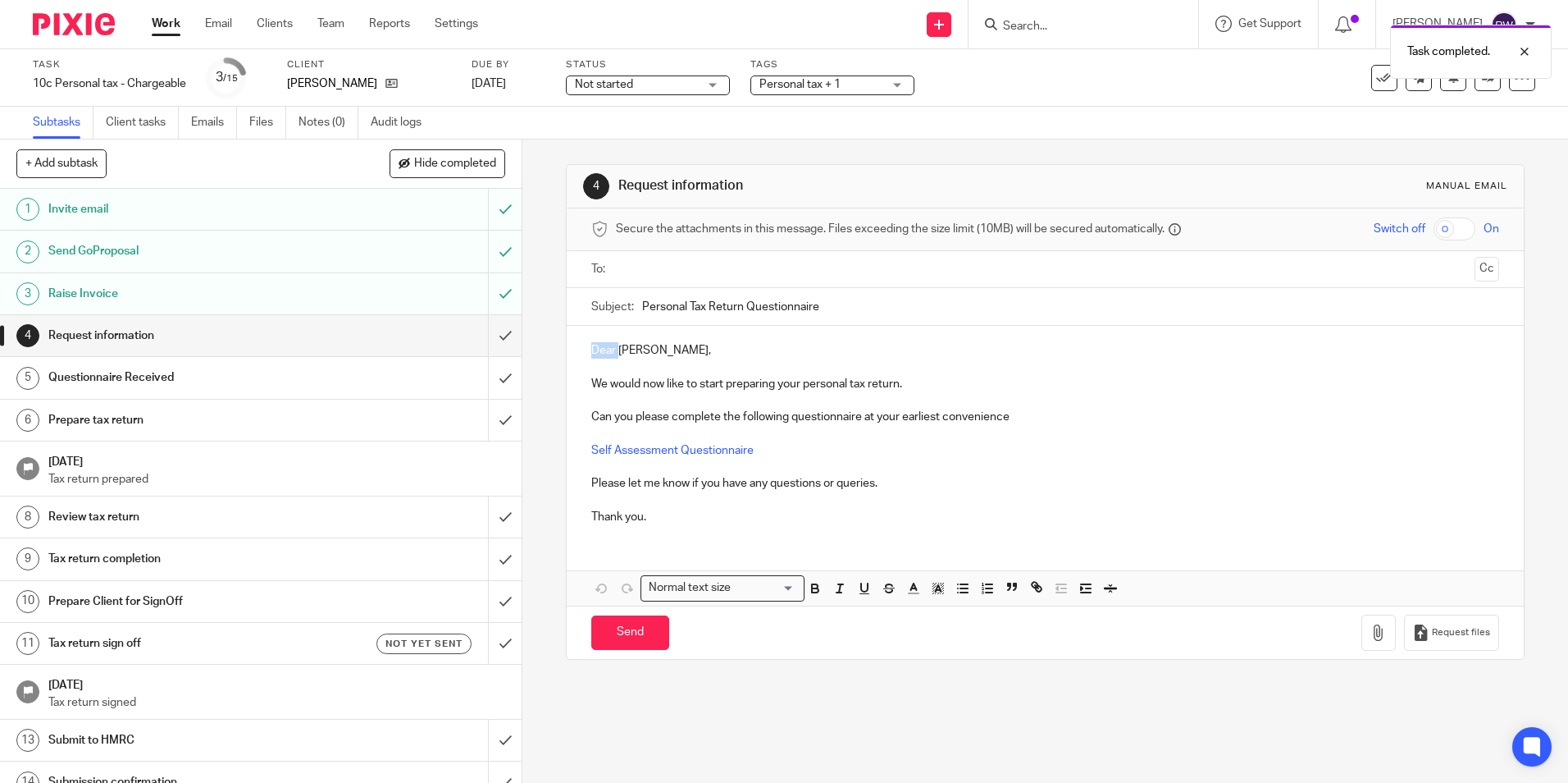
drag, startPoint x: 615, startPoint y: 346, endPoint x: 565, endPoint y: 350, distance: 50.2
click at [567, 350] on div "Dear [PERSON_NAME], We would now like to start preparing your personal tax retu…" at bounding box center [1045, 431] width 956 height 212
click at [649, 267] on input "text" at bounding box center [1044, 270] width 845 height 19
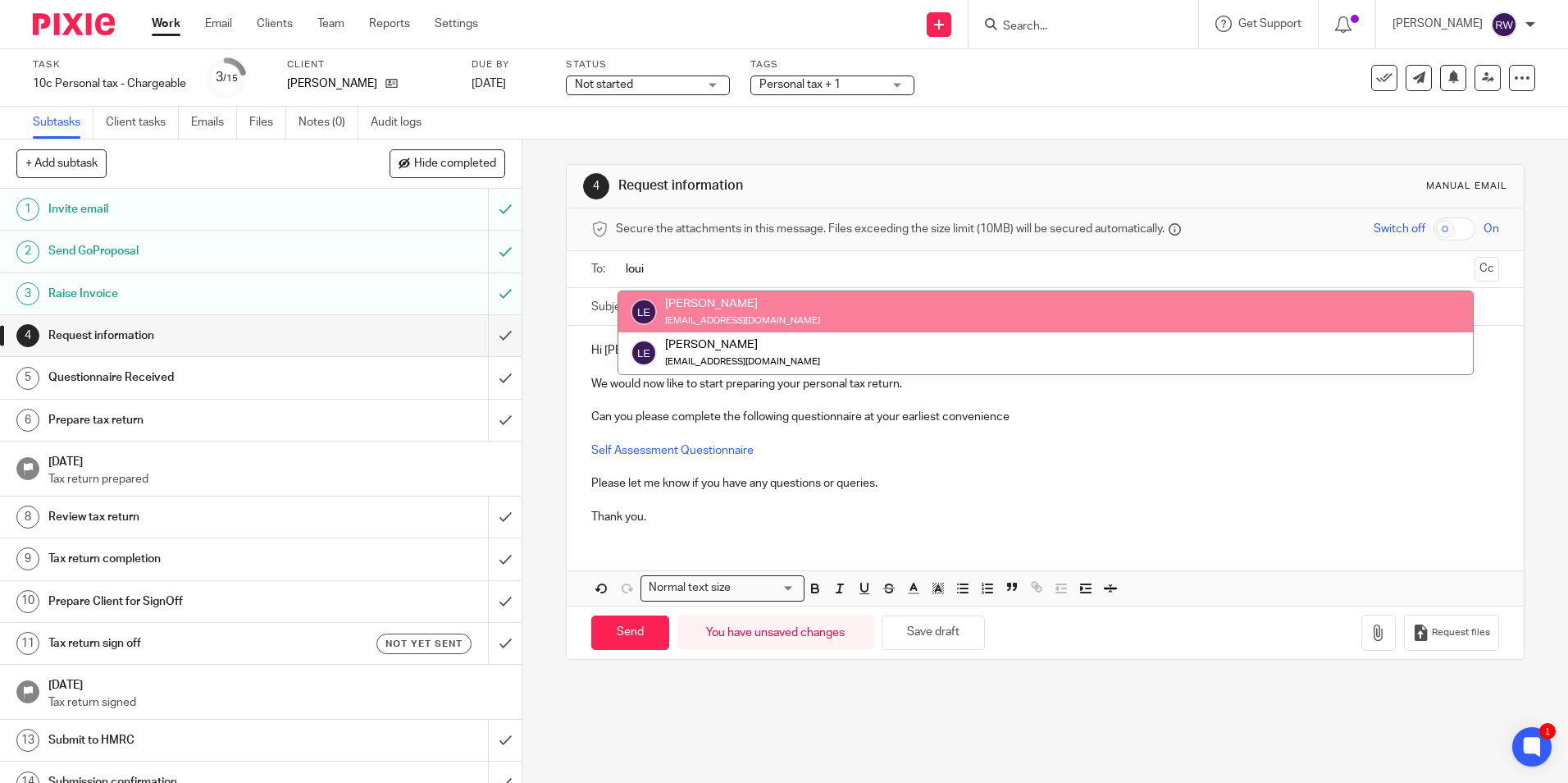
type input "loui"
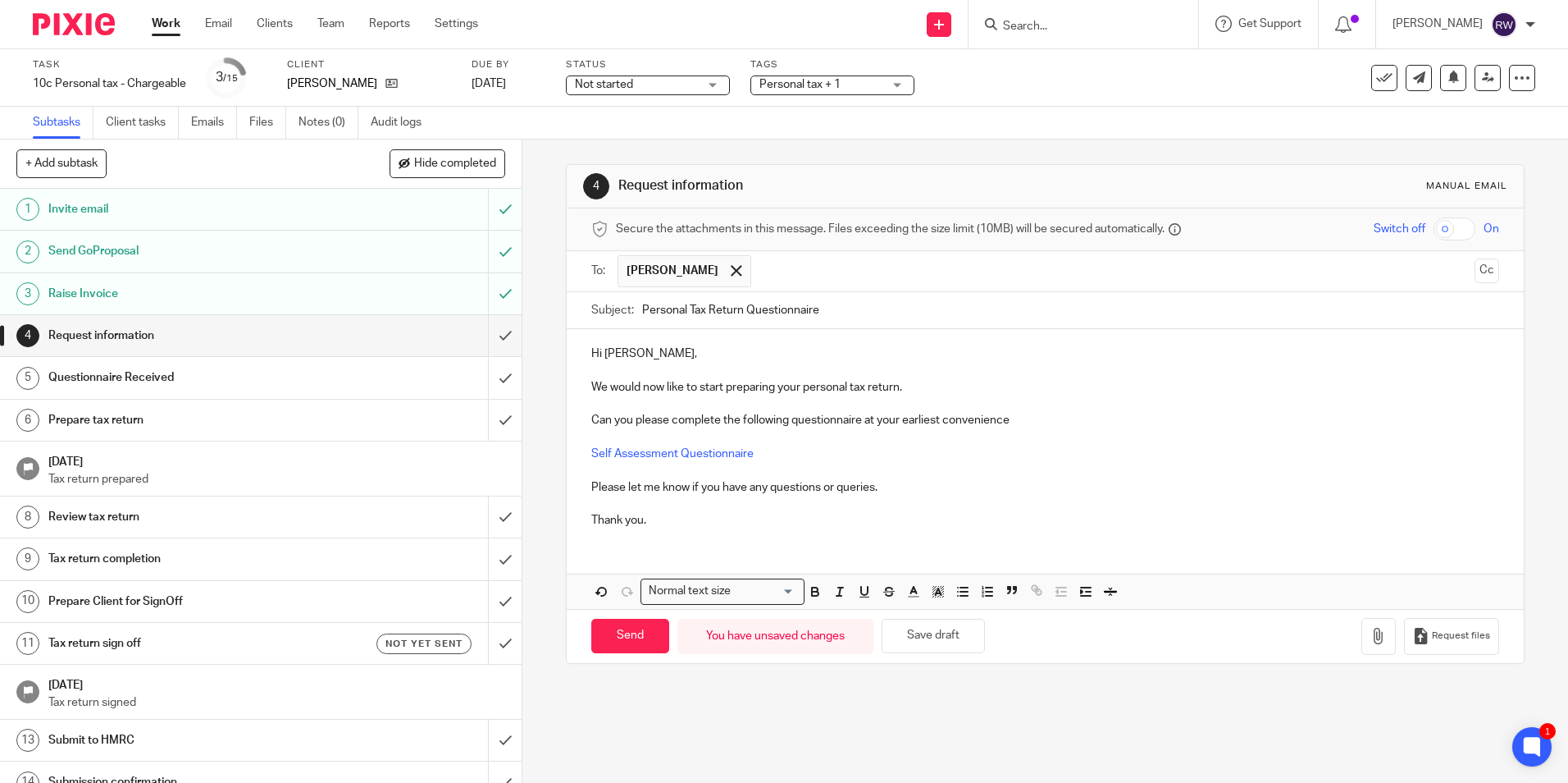
click at [624, 616] on div "Send You have unsaved changes Save draft Request files" at bounding box center [1045, 636] width 956 height 54
click at [625, 630] on input "Send" at bounding box center [629, 636] width 77 height 36
type input "Sent"
